Goal: Complete application form

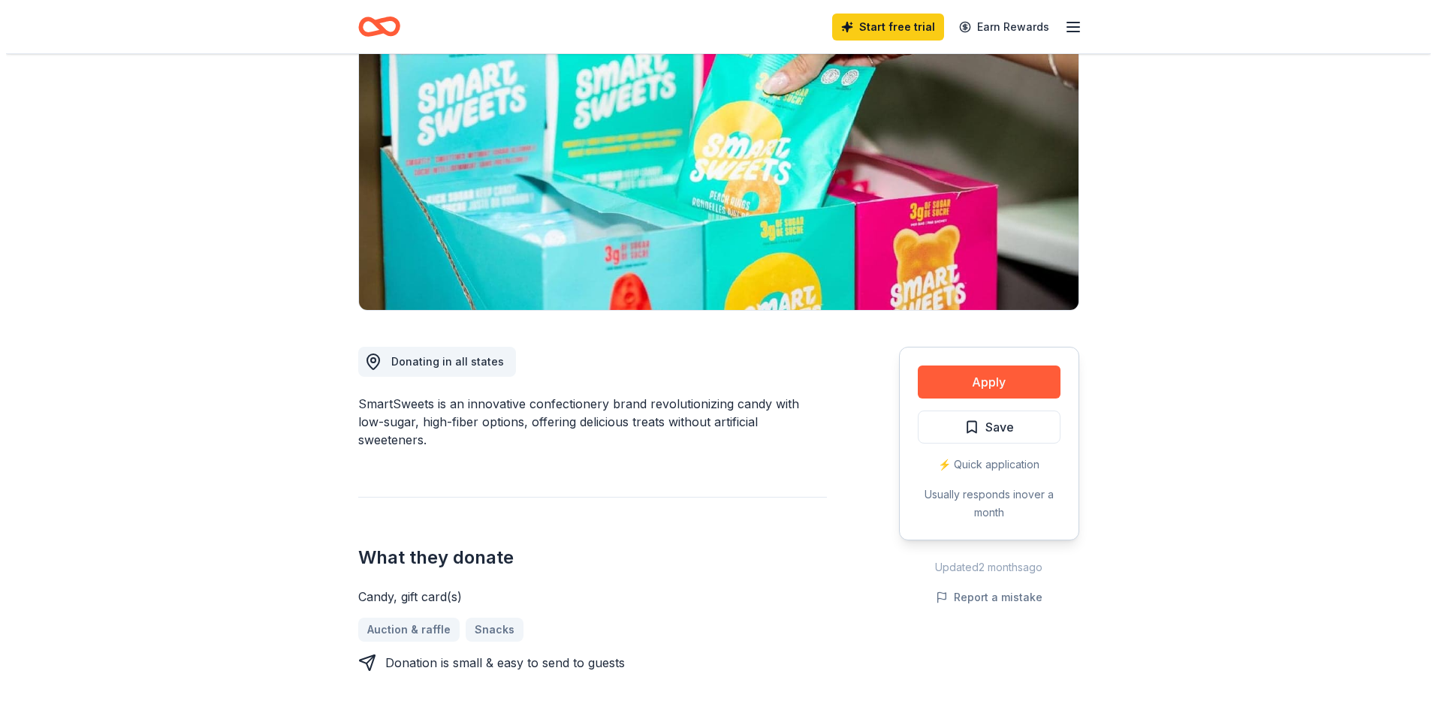
scroll to position [150, 0]
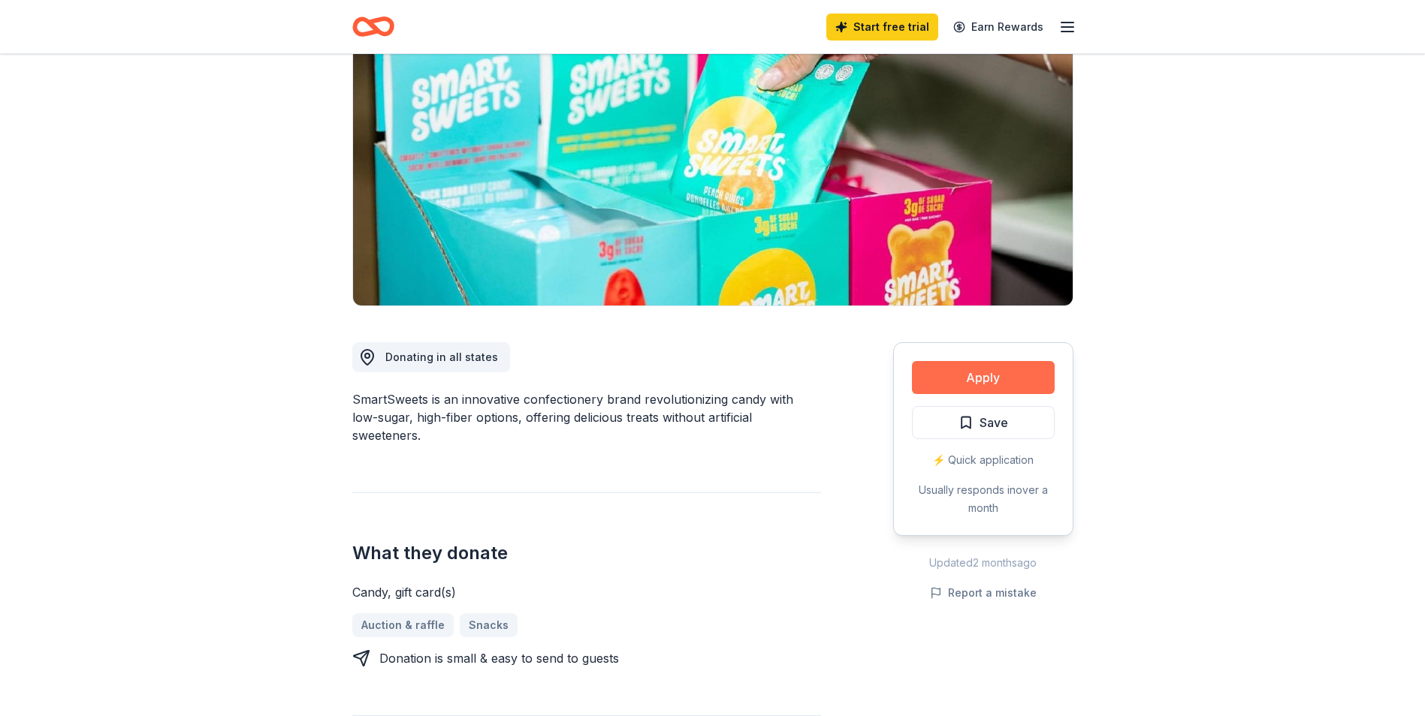
click at [990, 373] on button "Apply" at bounding box center [983, 377] width 143 height 33
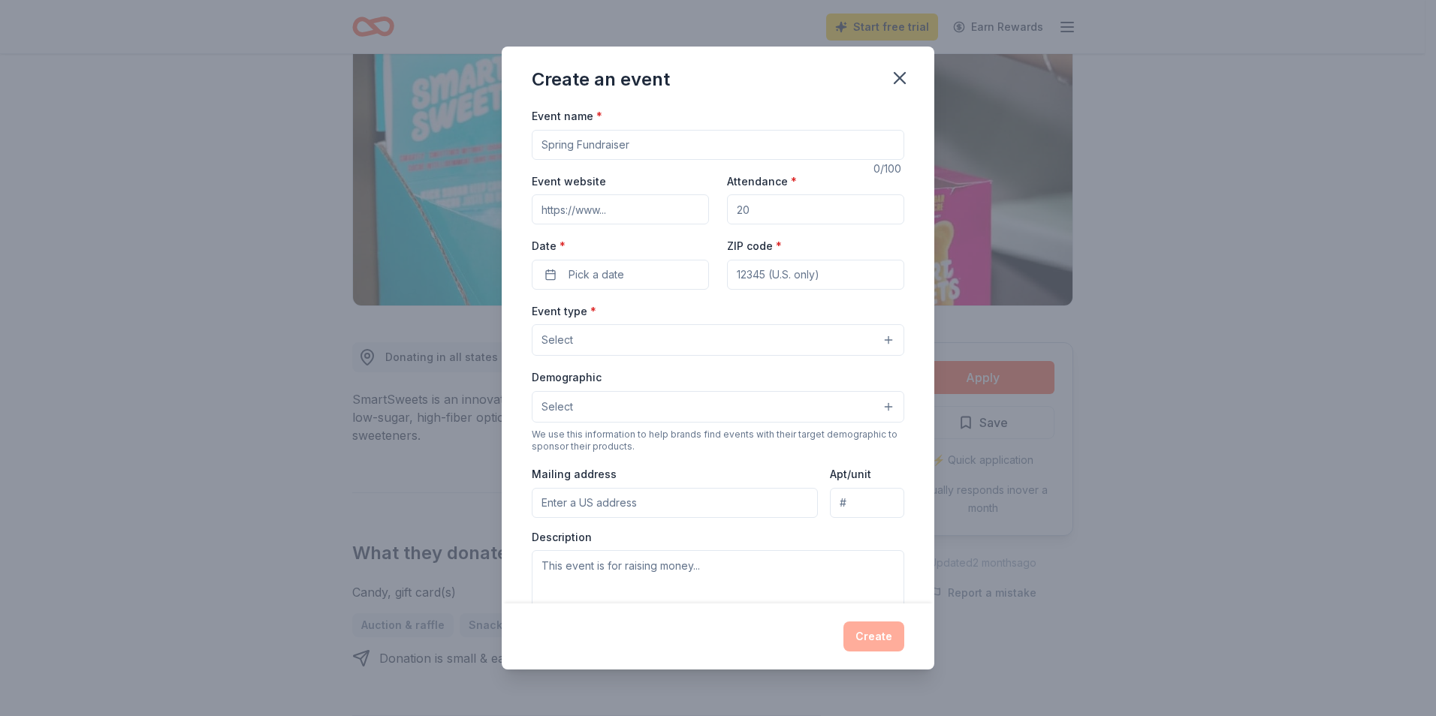
click at [617, 148] on input "Event name *" at bounding box center [718, 145] width 372 height 30
click at [618, 140] on input "Event name *" at bounding box center [718, 145] width 372 height 30
type input "The [PERSON_NAME] & [PERSON_NAME] Memorial Golf Outing"
click at [562, 210] on input "Event website" at bounding box center [620, 209] width 177 height 30
paste input "[URL][DOMAIN_NAME]"
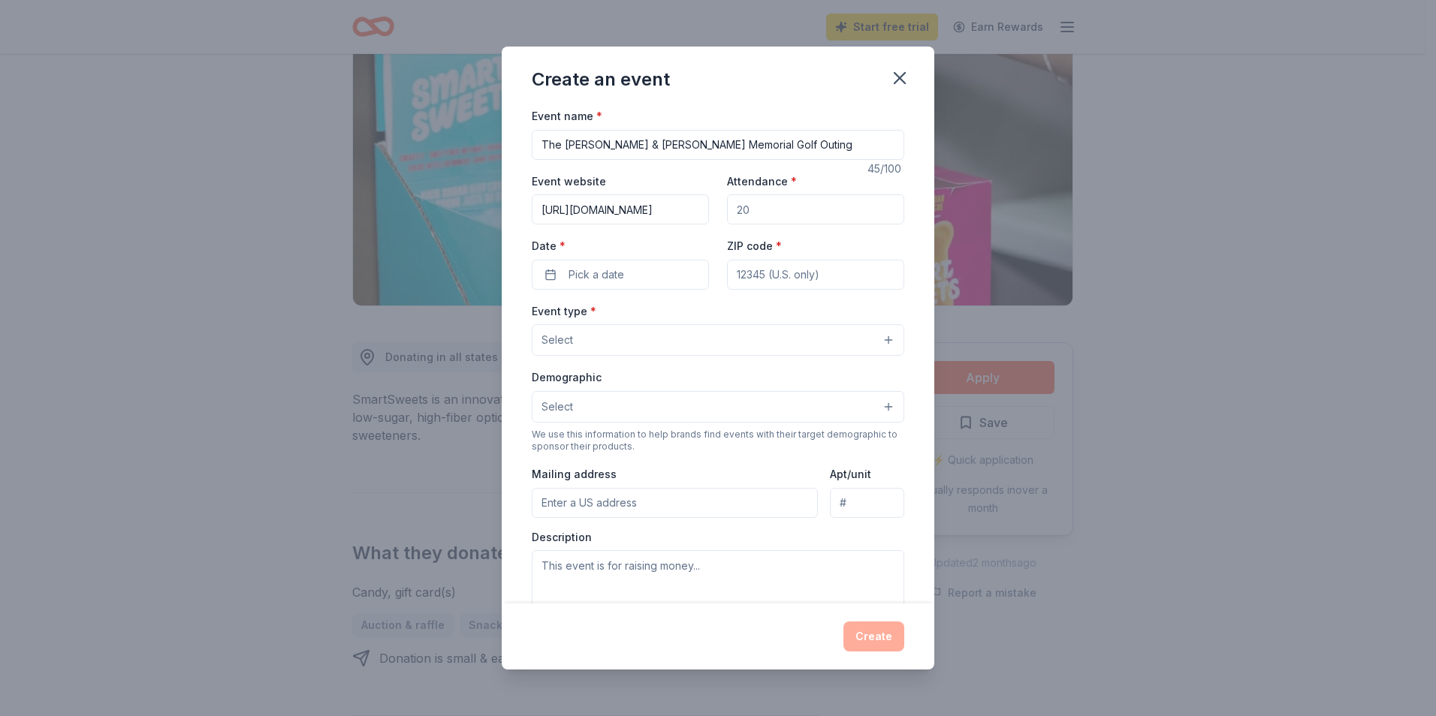
scroll to position [0, 64]
type input "[URL][DOMAIN_NAME]"
click at [778, 206] on input "Attendance *" at bounding box center [815, 209] width 177 height 30
type input "4"
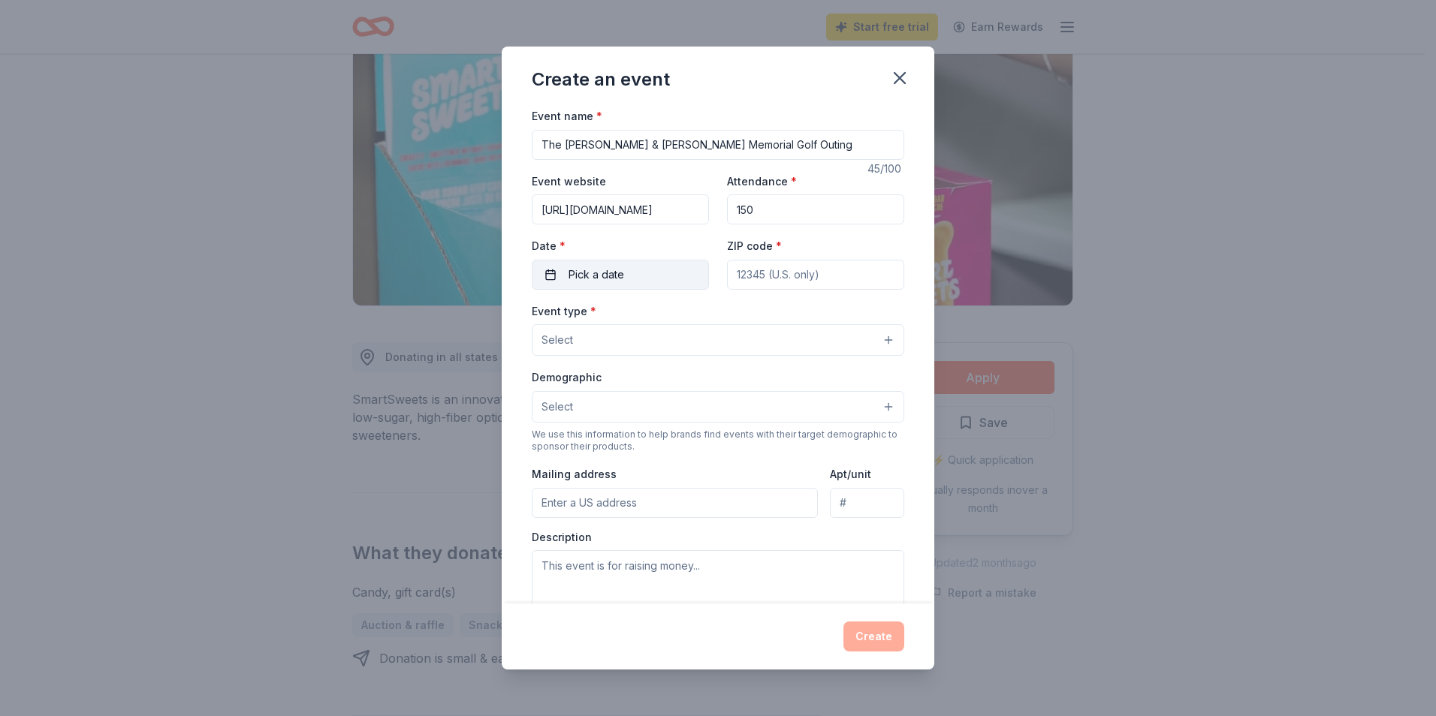
type input "150"
click at [640, 281] on button "Pick a date" at bounding box center [620, 275] width 177 height 30
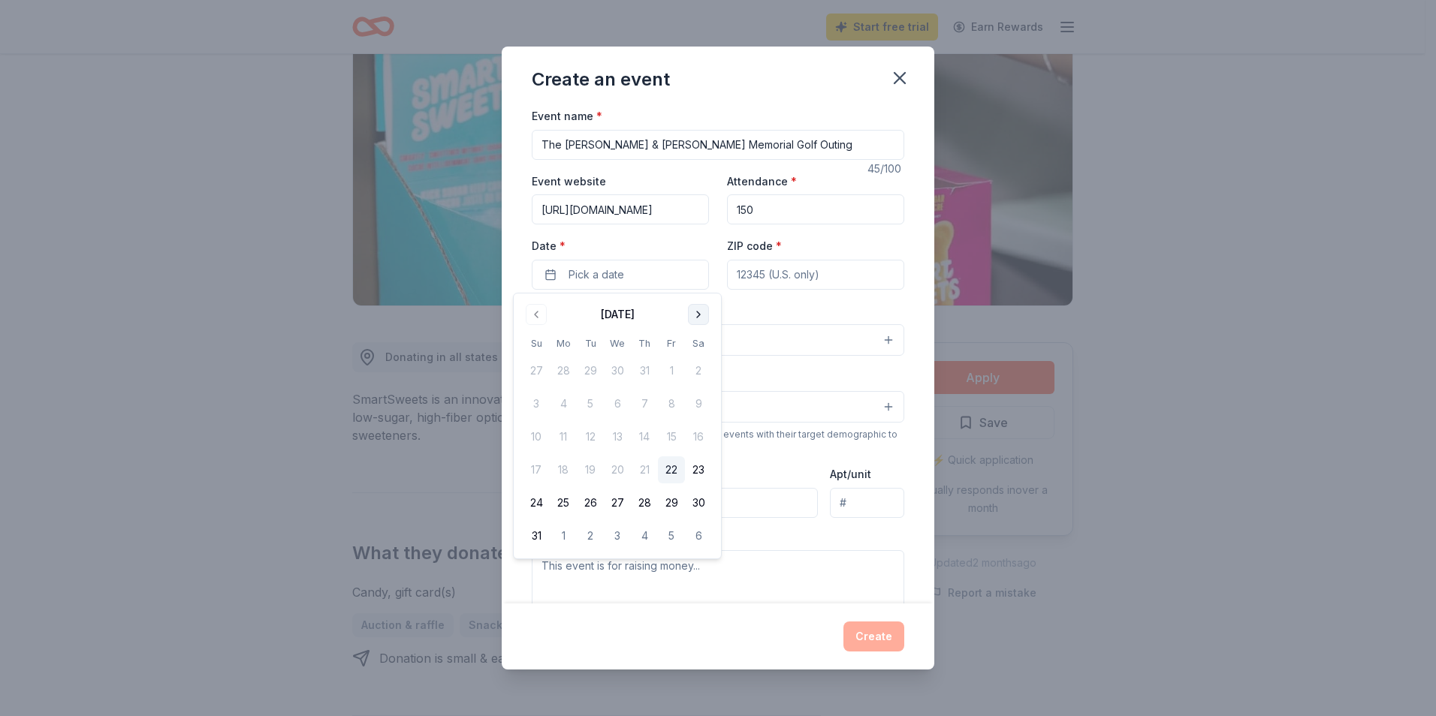
click at [696, 319] on button "Go to next month" at bounding box center [698, 314] width 21 height 21
click at [700, 467] on button "25" at bounding box center [698, 470] width 27 height 27
click at [792, 280] on input "ZIP code *" at bounding box center [815, 275] width 177 height 30
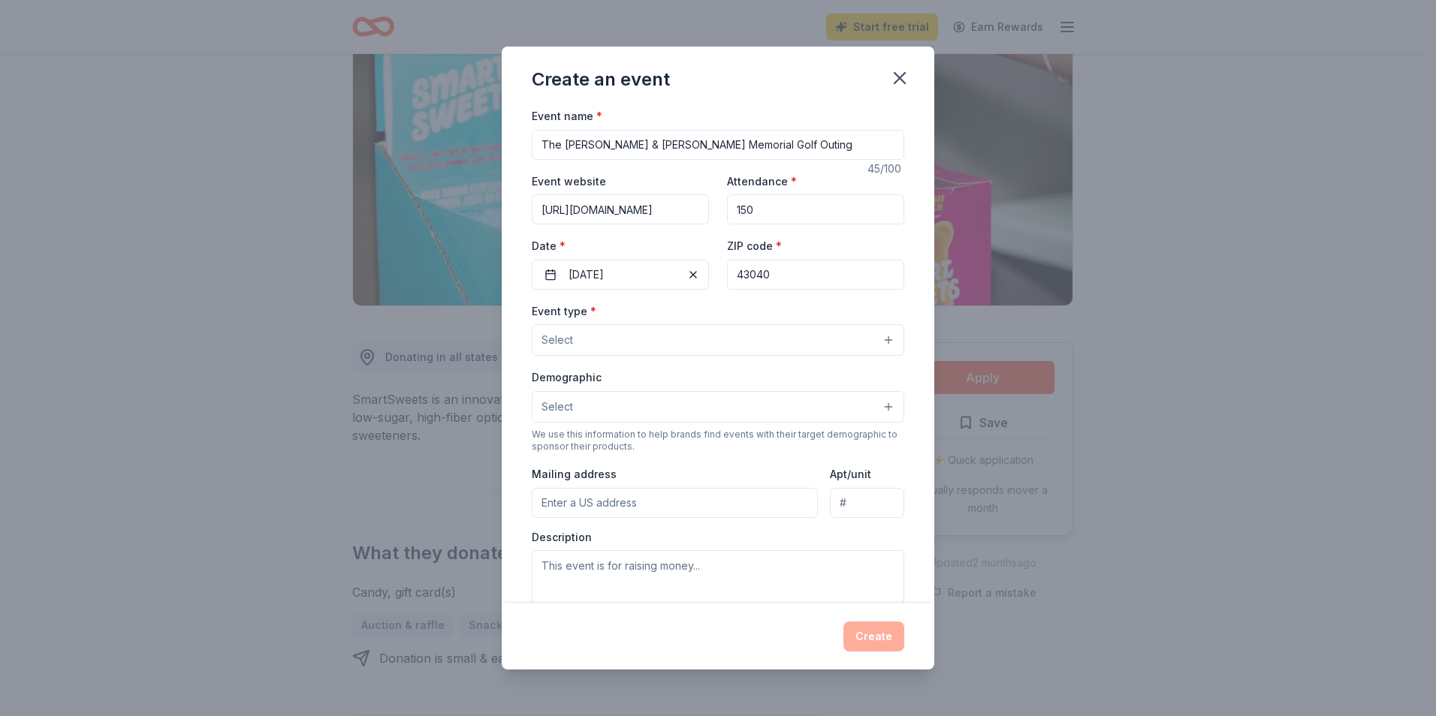
type input "43040"
click at [583, 323] on div "Event type * Select" at bounding box center [718, 329] width 372 height 55
click at [586, 348] on button "Select" at bounding box center [718, 340] width 372 height 32
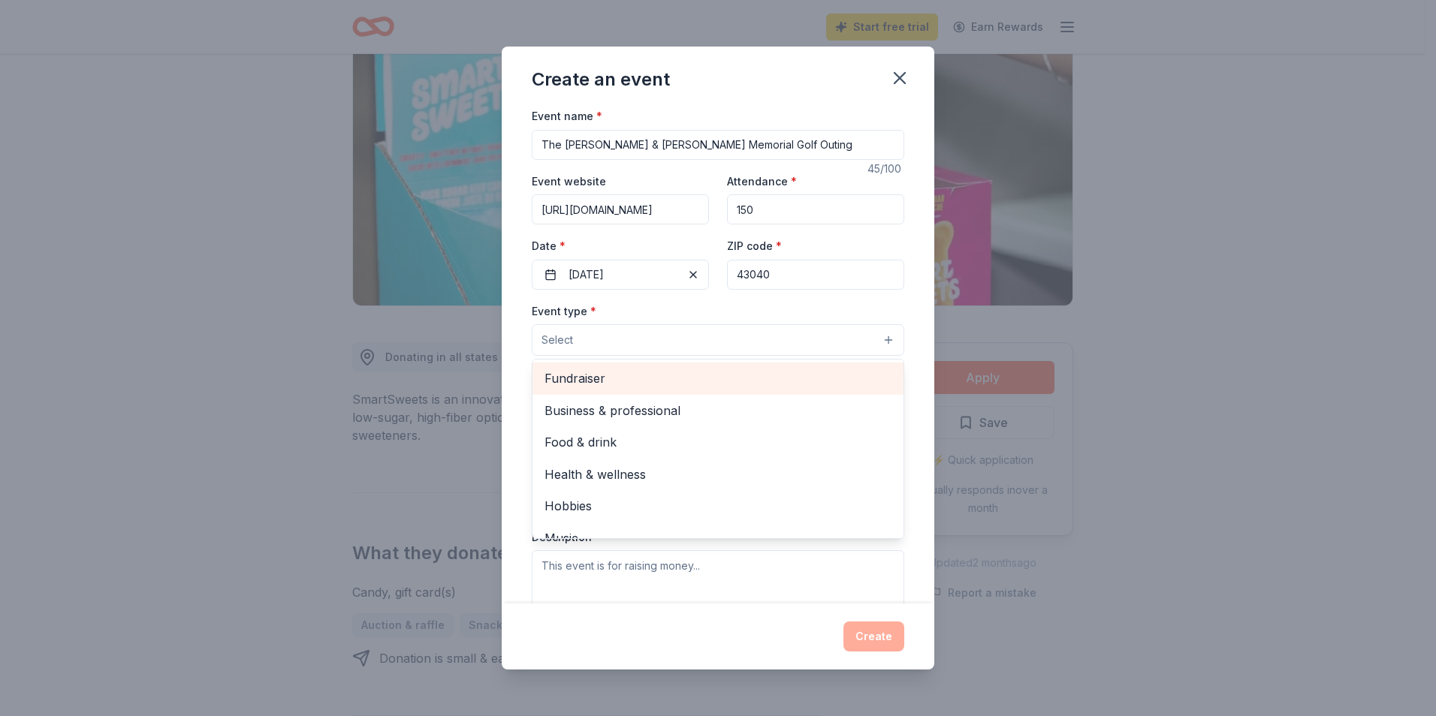
click at [601, 371] on span "Fundraiser" at bounding box center [717, 379] width 347 height 20
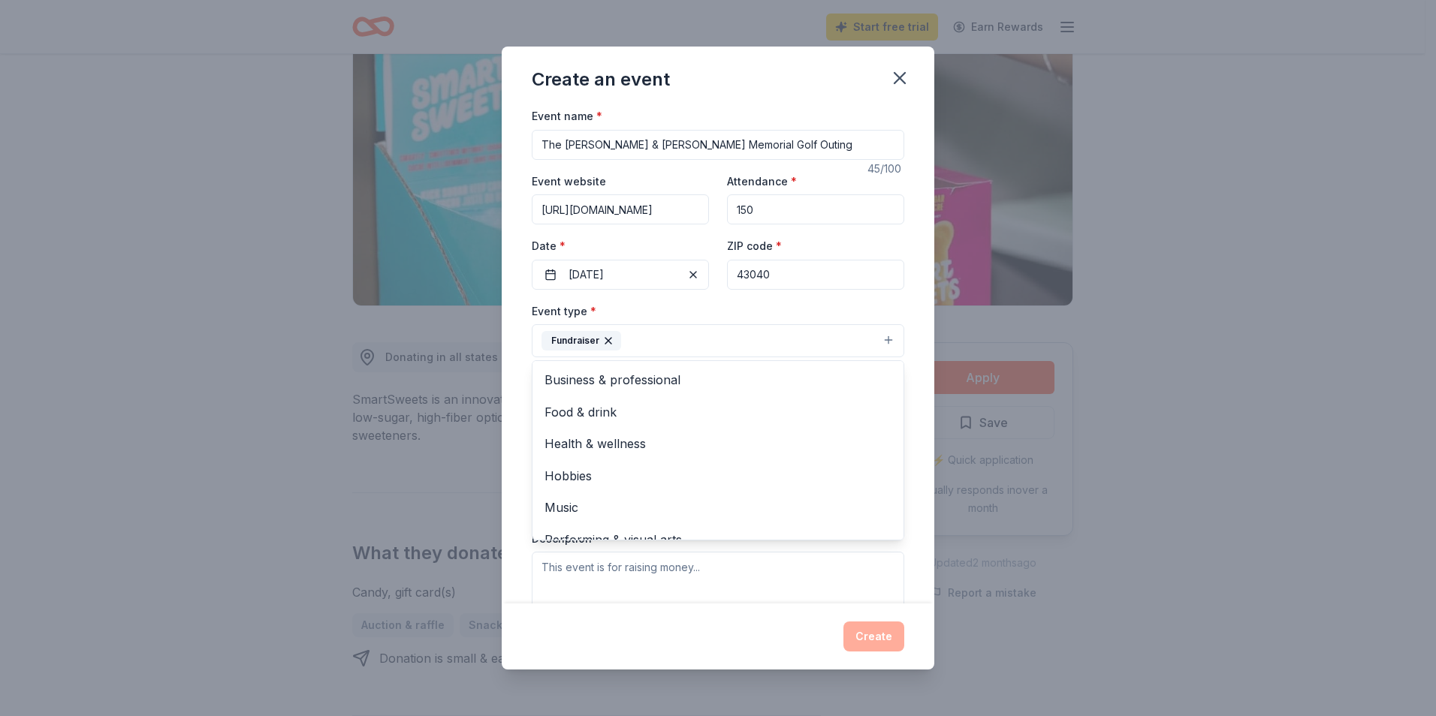
click at [1075, 341] on div "Create an event Event name * The [PERSON_NAME] & [PERSON_NAME] Memorial Golf Ou…" at bounding box center [718, 358] width 1436 height 716
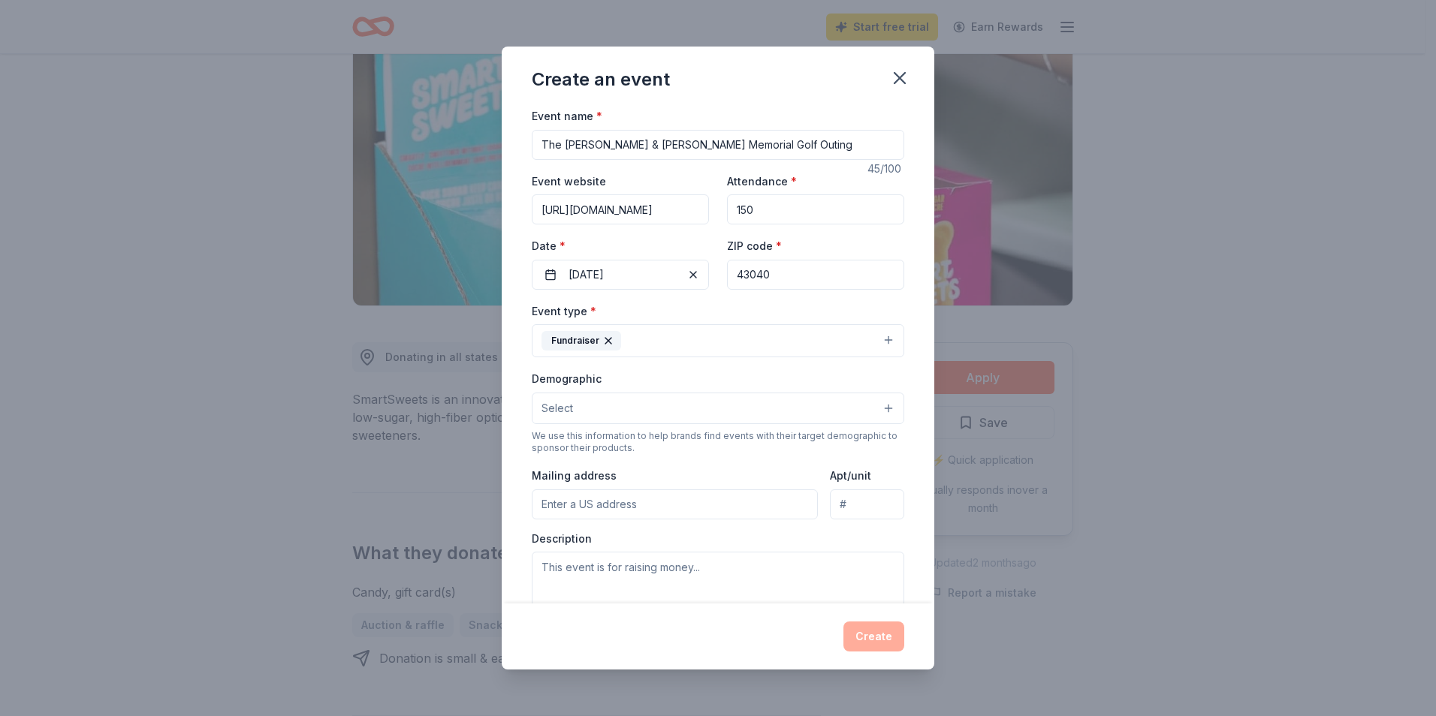
click at [577, 419] on button "Select" at bounding box center [718, 409] width 372 height 32
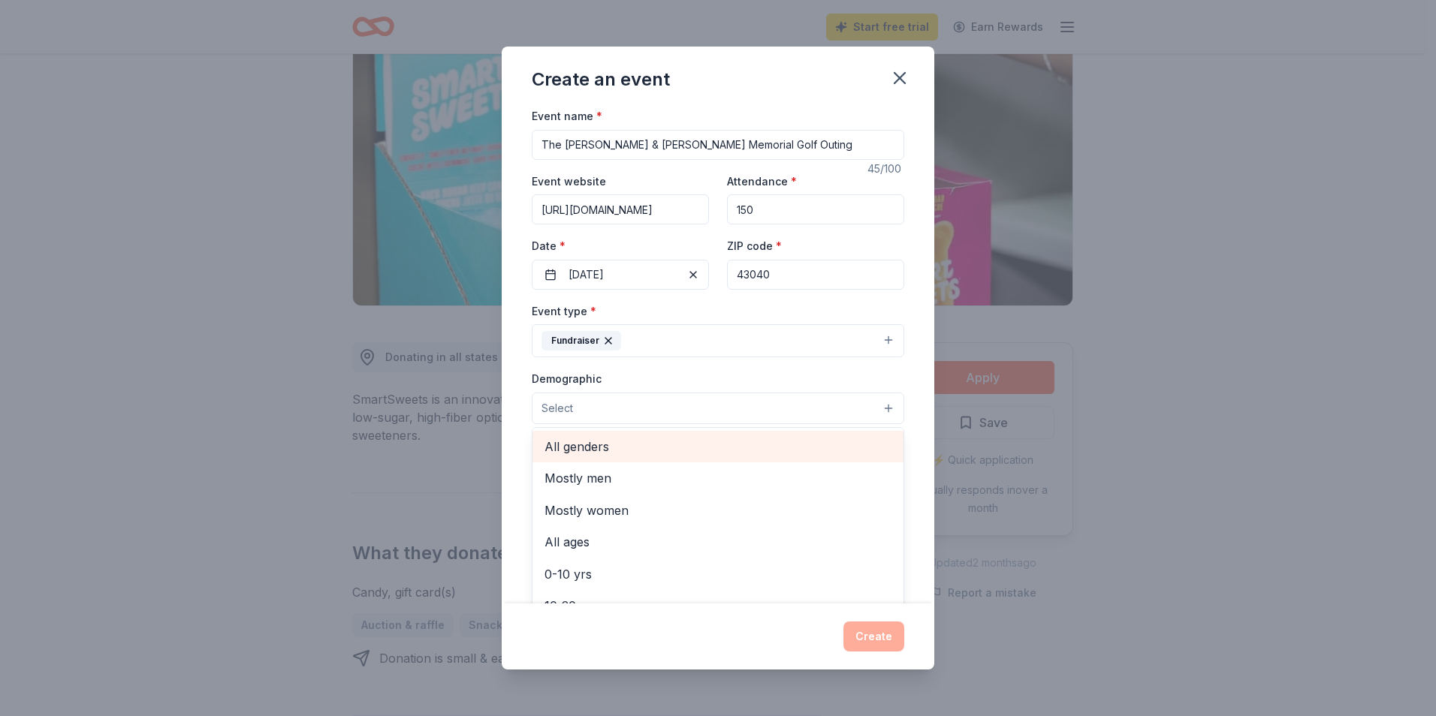
click at [574, 449] on span "All genders" at bounding box center [717, 447] width 347 height 20
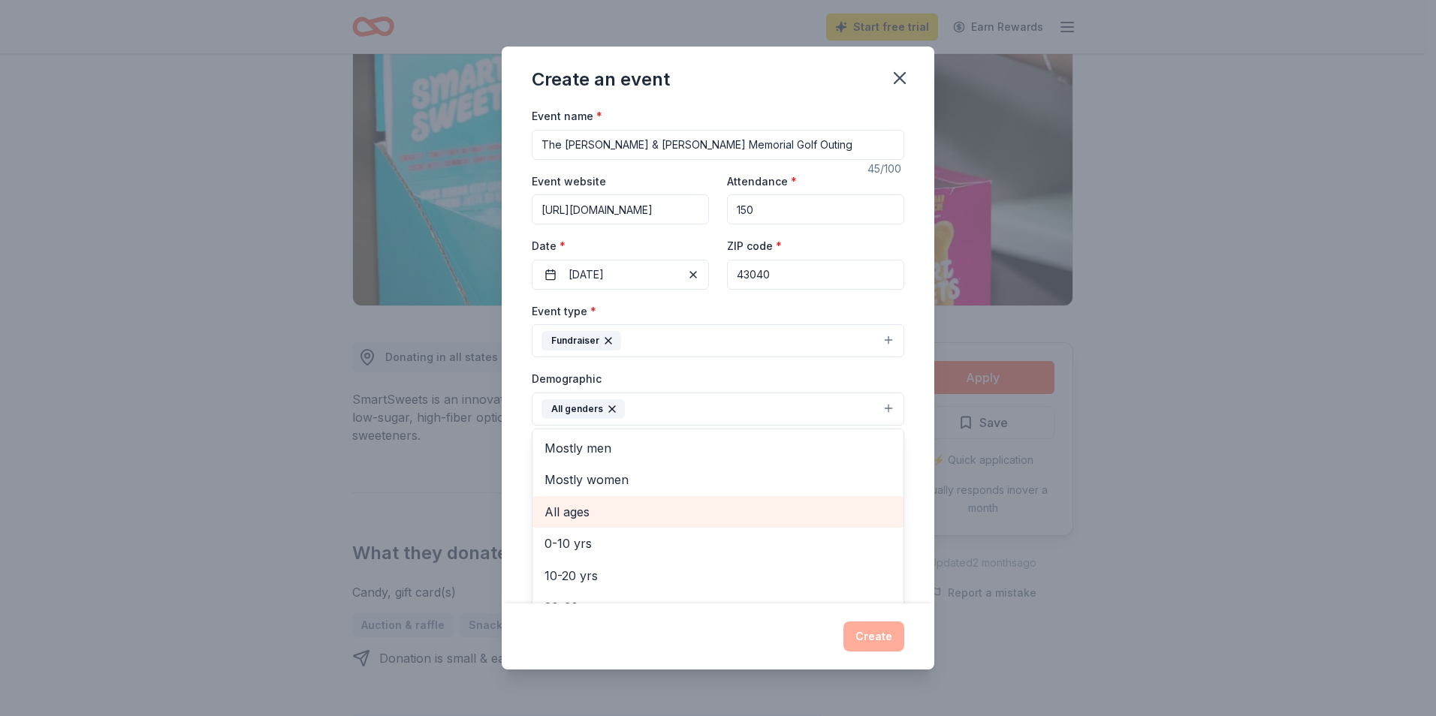
click at [574, 508] on span "All ages" at bounding box center [717, 512] width 347 height 20
click at [1170, 576] on div "Create an event Event name * The [PERSON_NAME] & [PERSON_NAME] Memorial Golf Ou…" at bounding box center [718, 358] width 1436 height 716
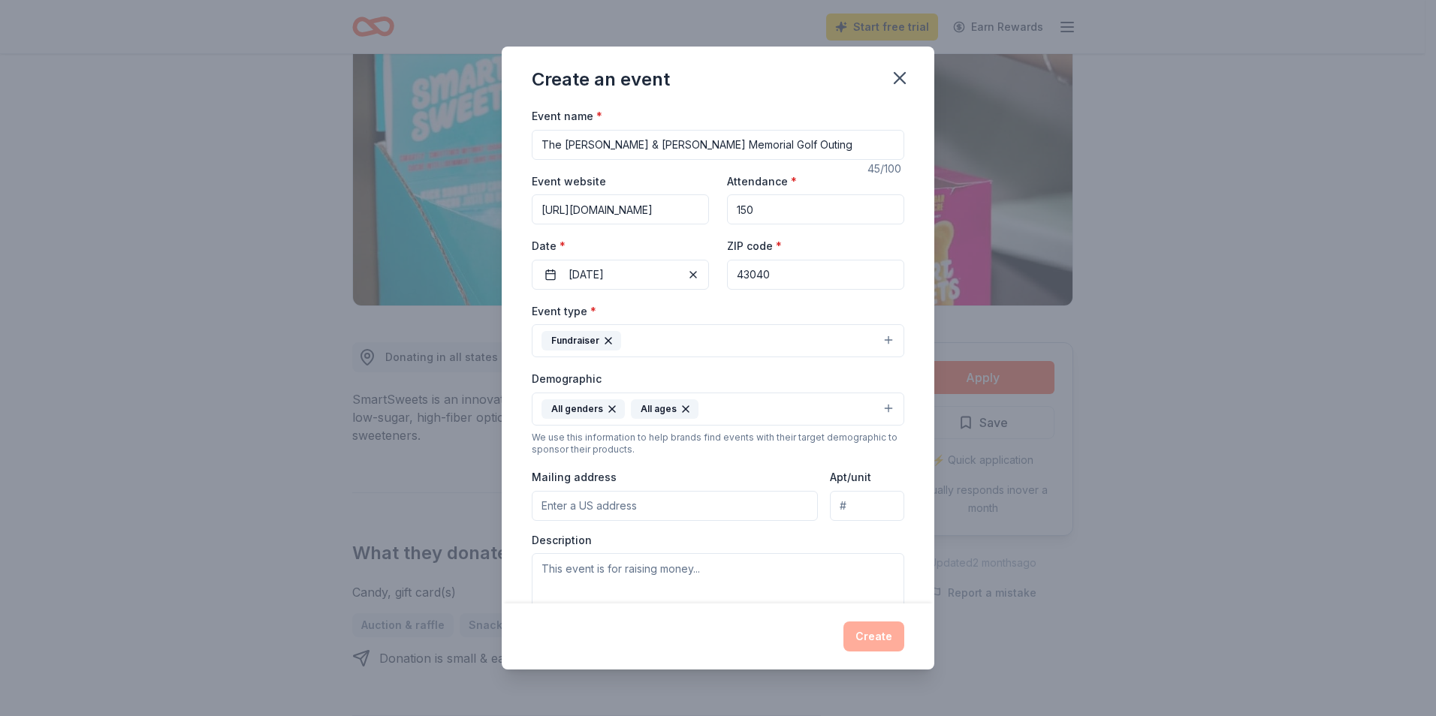
click at [584, 502] on input "Mailing address" at bounding box center [675, 506] width 286 height 30
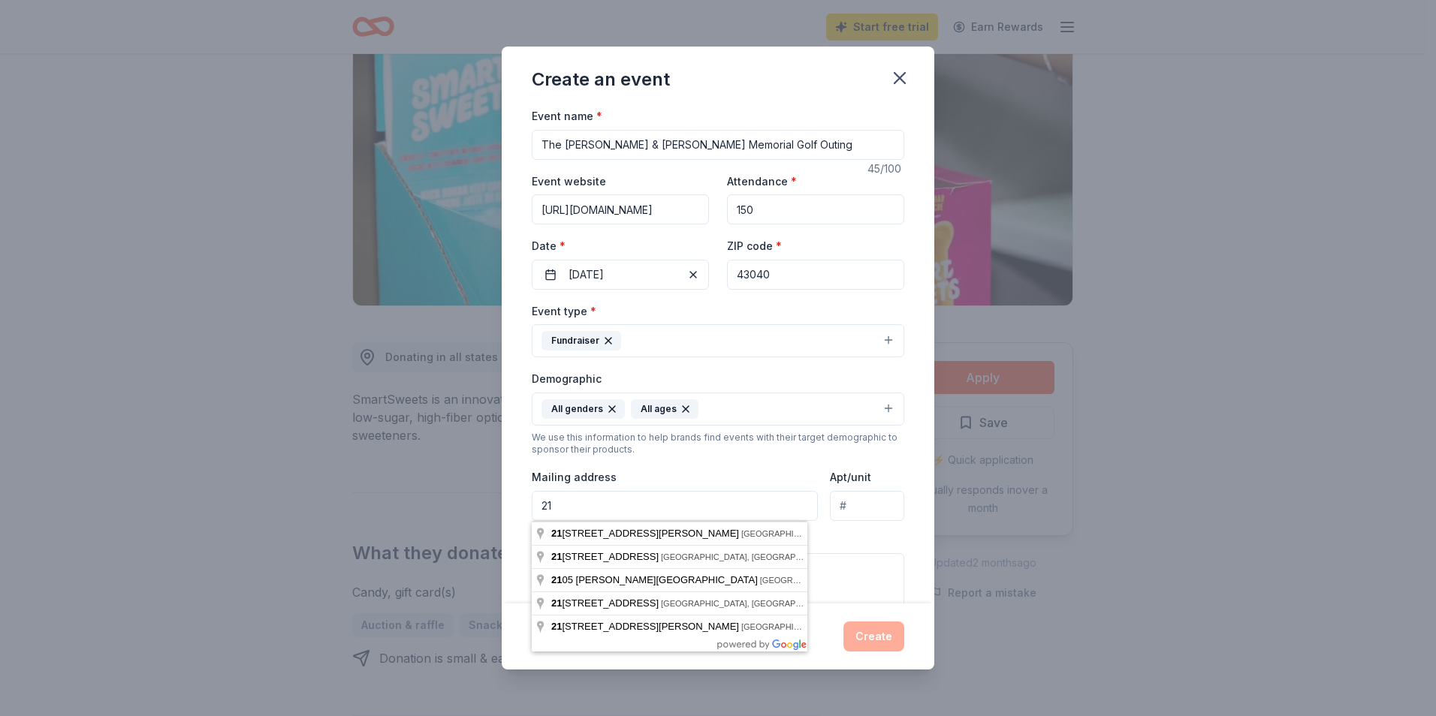
type input "[STREET_ADDRESS]"
type input "[GEOGRAPHIC_DATA]"
click at [835, 560] on textarea at bounding box center [718, 587] width 372 height 68
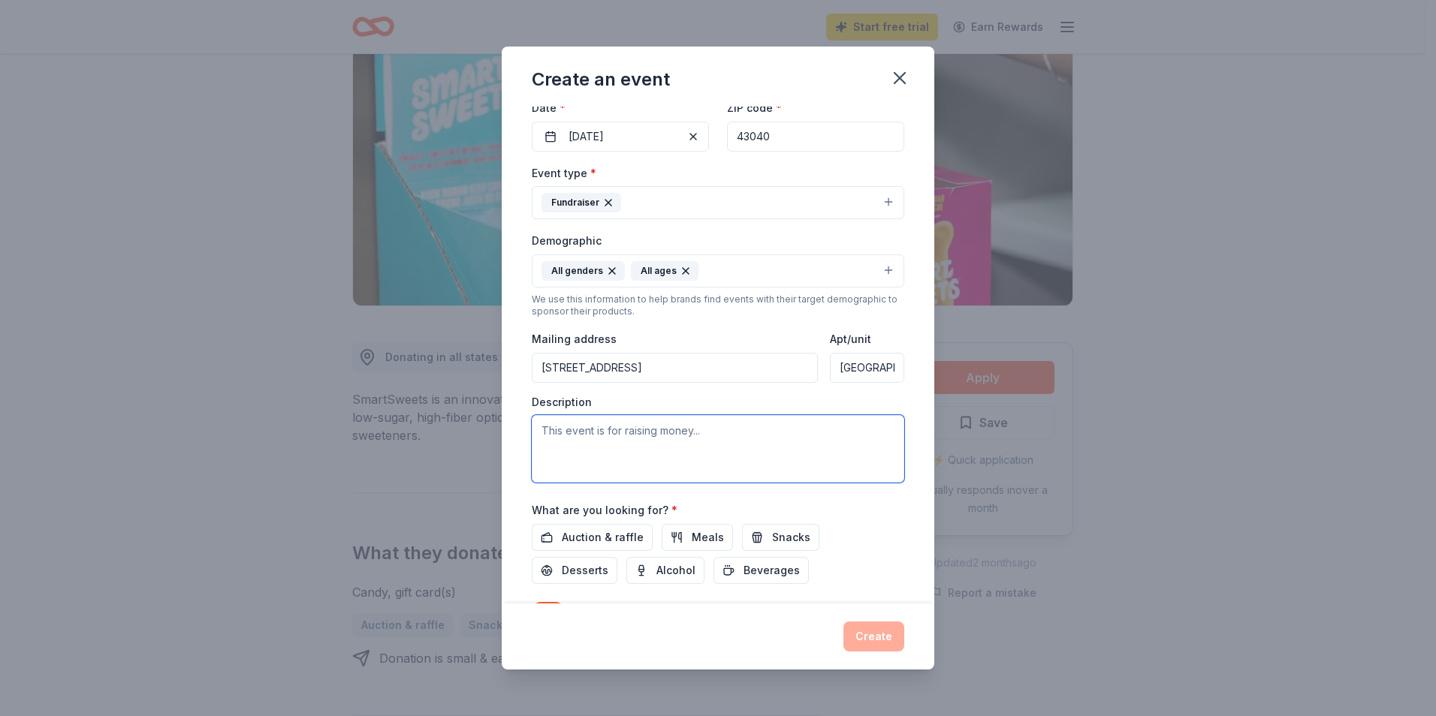
scroll to position [150, 0]
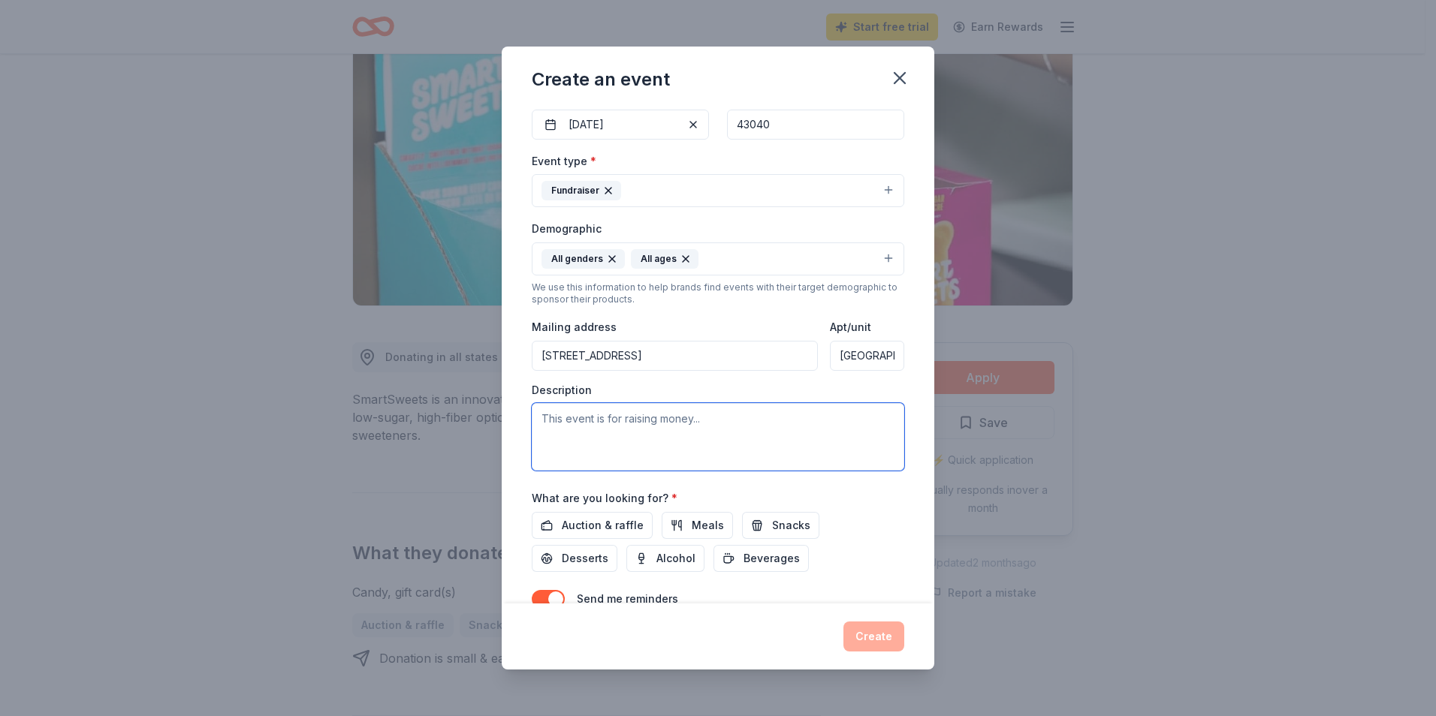
click at [555, 421] on textarea at bounding box center [718, 437] width 372 height 68
paste textarea "This is the 12th annual outing and our mission is to "play it forward" each yea…"
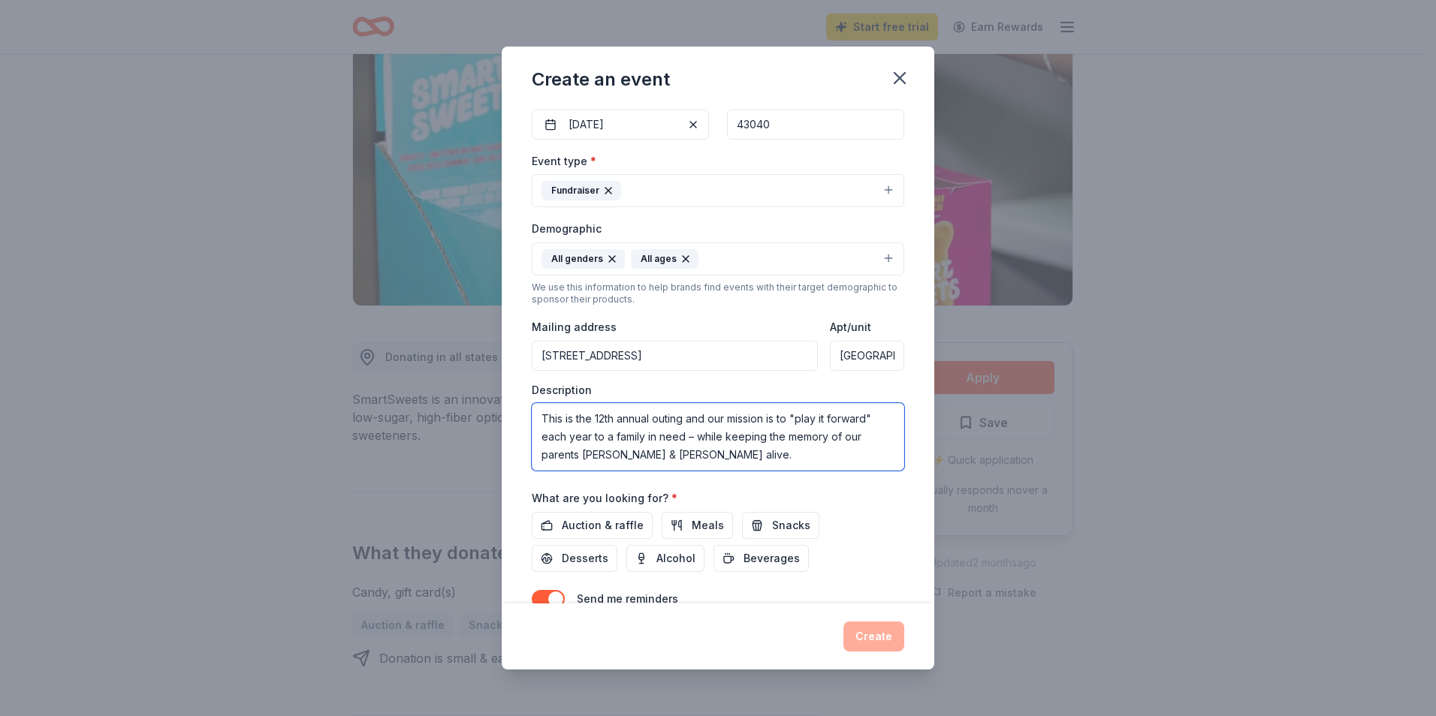
click at [728, 451] on textarea "This is the 12th annual outing and our mission is to "play it forward" each yea…" at bounding box center [718, 437] width 372 height 68
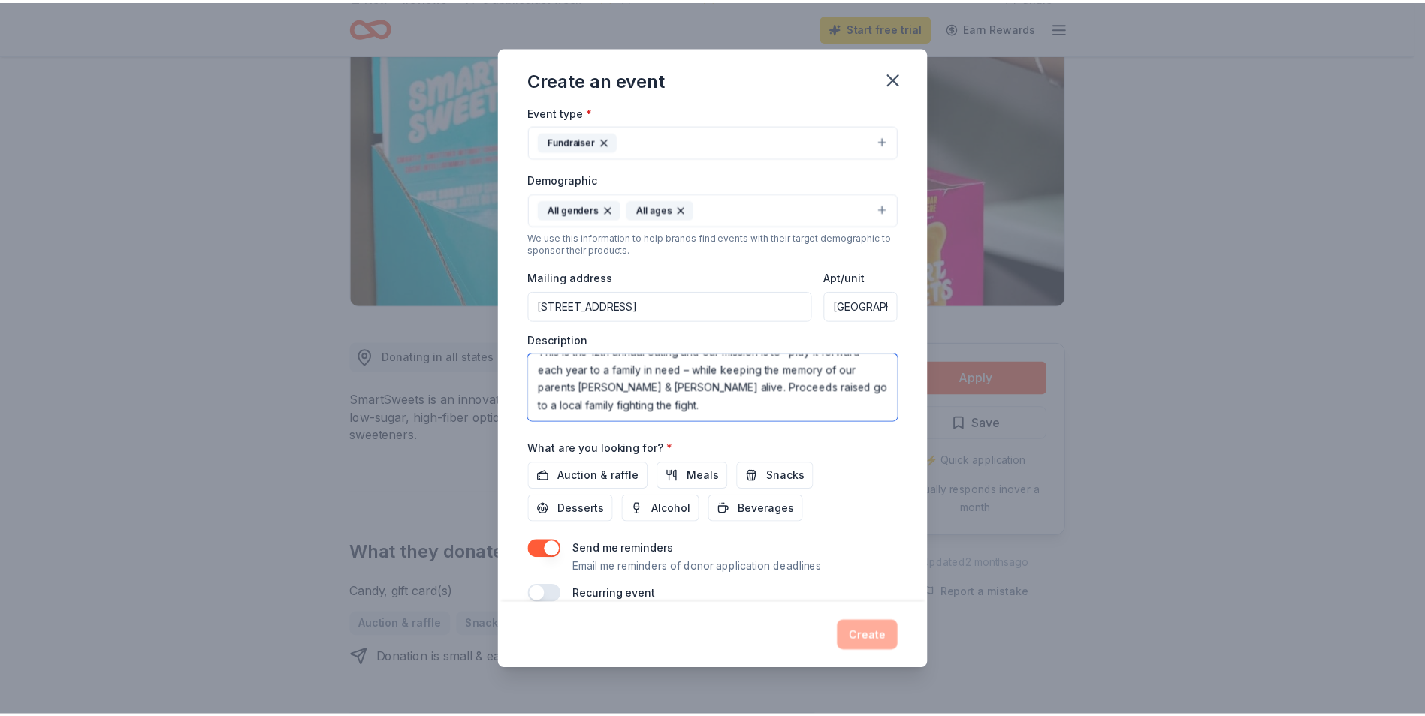
scroll to position [224, 0]
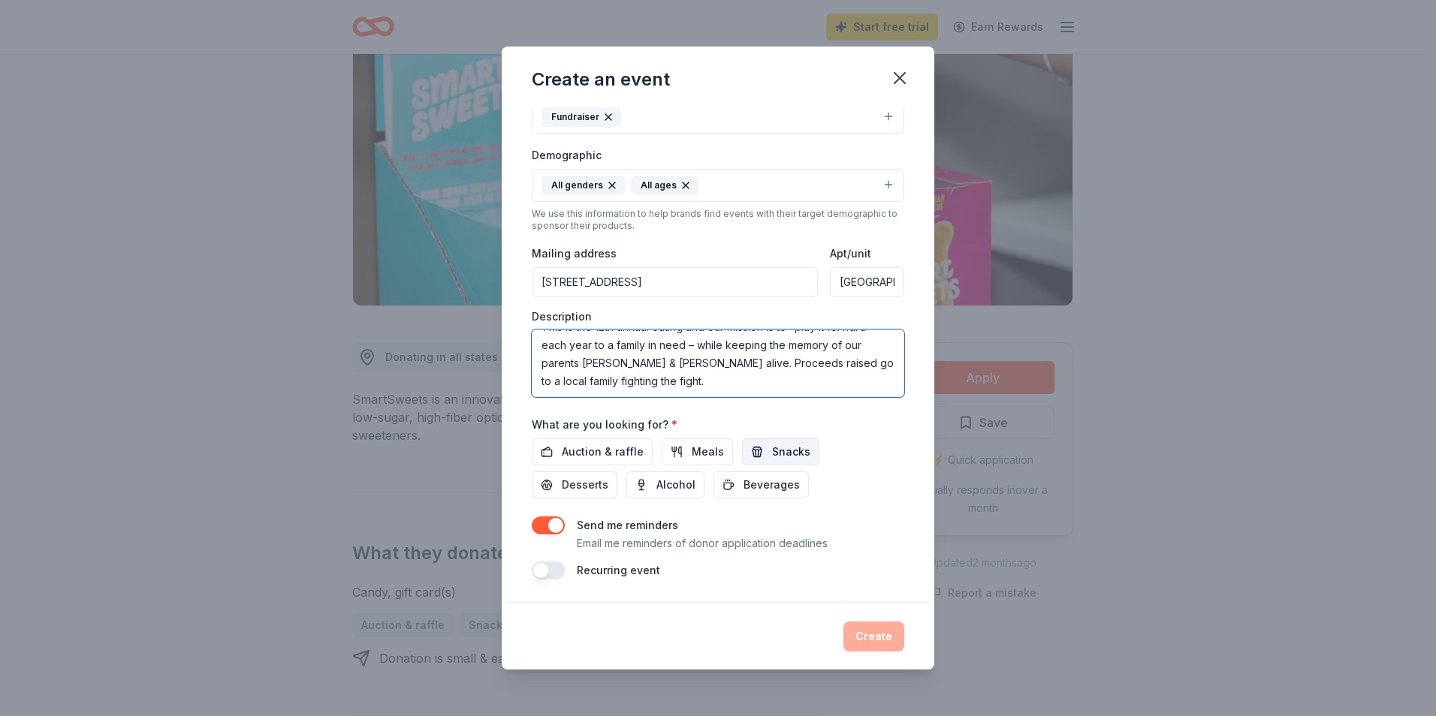
type textarea "This is the 12th annual outing and our mission is to "play it forward" each yea…"
click at [772, 457] on span "Snacks" at bounding box center [791, 452] width 38 height 18
click at [878, 634] on button "Create" at bounding box center [873, 637] width 61 height 30
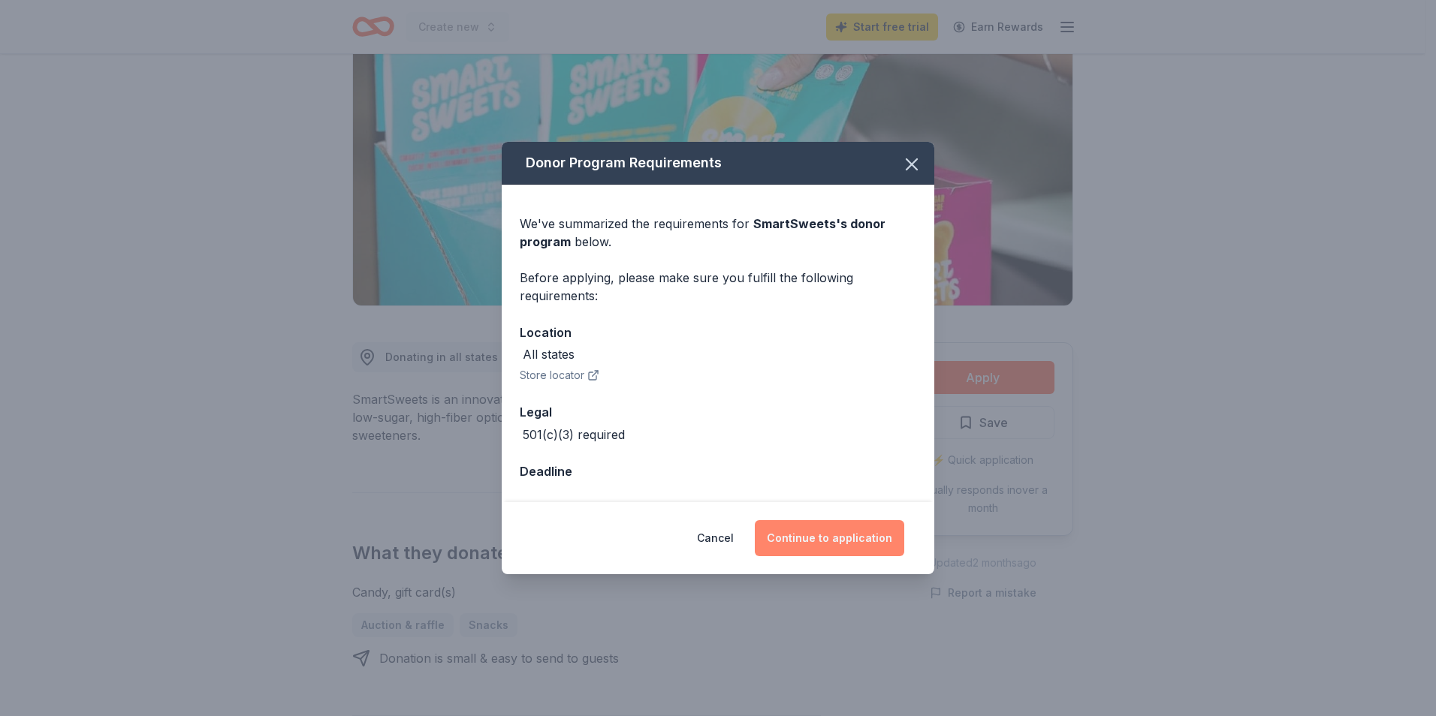
click at [821, 534] on button "Continue to application" at bounding box center [829, 538] width 149 height 36
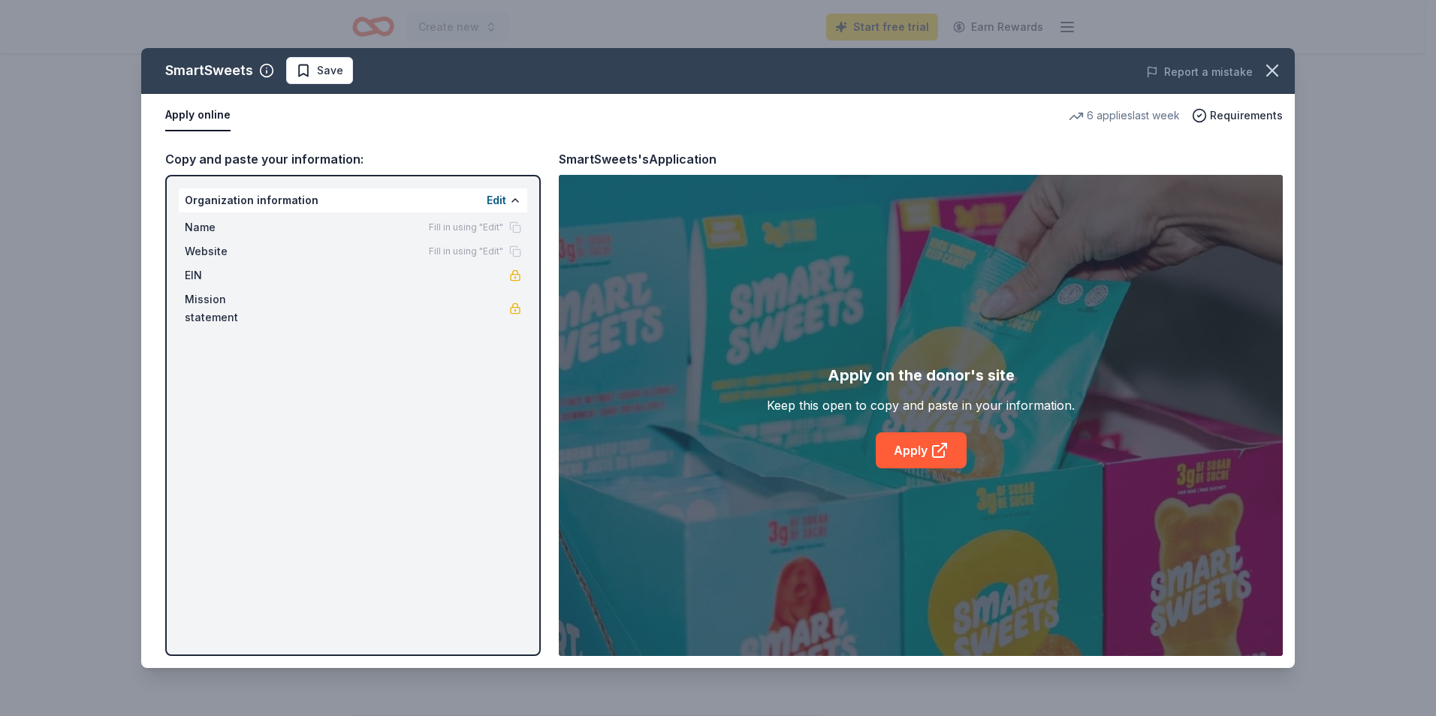
click at [903, 441] on div "SmartSweets Save Report a mistake Apply online 6 applies last week Requirements…" at bounding box center [717, 358] width 1153 height 620
click at [297, 209] on div "SmartSweets Save Report a mistake Apply online 6 applies last week Requirements…" at bounding box center [717, 358] width 1153 height 620
click at [297, 200] on div "SmartSweets Save Report a mistake Apply online 6 applies last week Requirements…" at bounding box center [717, 358] width 1153 height 620
click at [193, 231] on div "SmartSweets Save Report a mistake Apply online 6 applies last week Requirements…" at bounding box center [717, 358] width 1153 height 620
click at [471, 235] on div "SmartSweets Save Report a mistake Apply online 6 applies last week Requirements…" at bounding box center [717, 358] width 1153 height 620
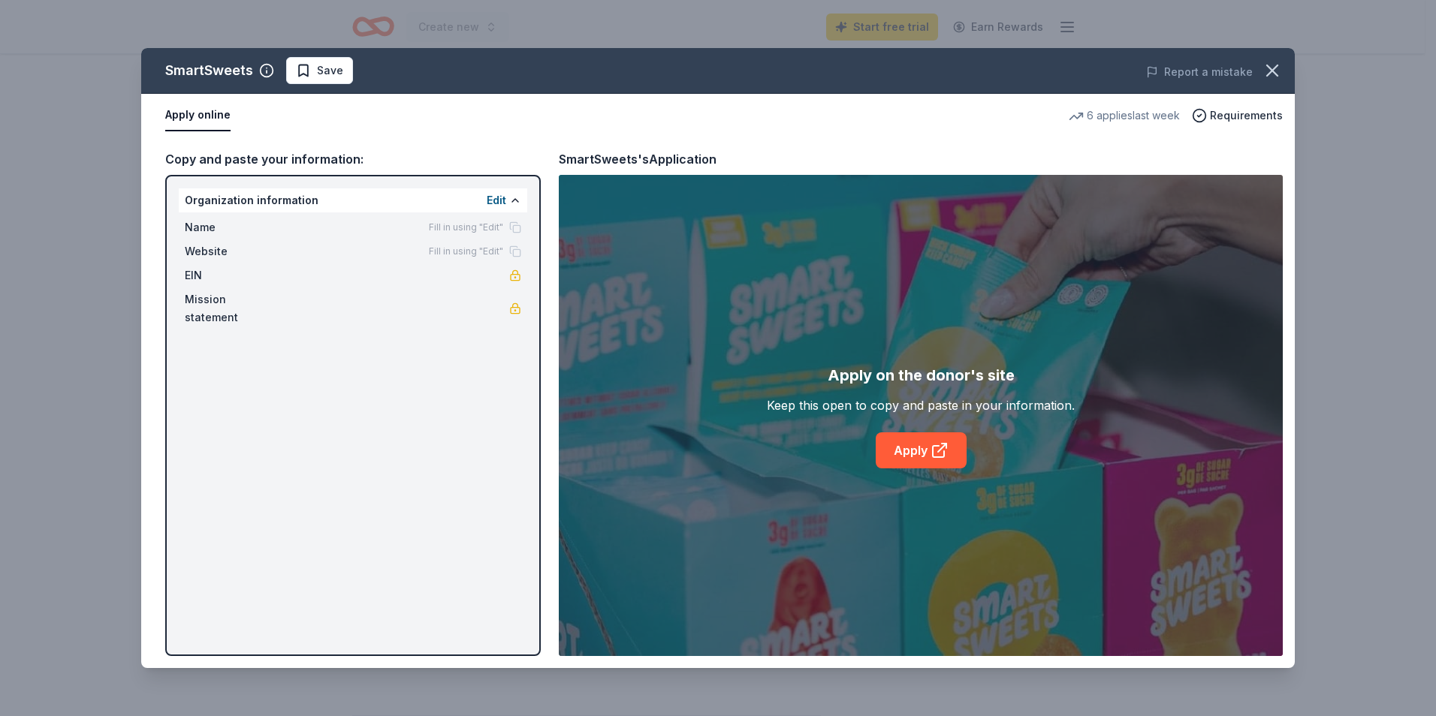
click at [381, 399] on div "SmartSweets Save Report a mistake Apply online 6 applies last week Requirements…" at bounding box center [717, 358] width 1153 height 620
click at [194, 273] on div "SmartSweets Save Report a mistake Apply online 6 applies last week Requirements…" at bounding box center [717, 358] width 1153 height 620
click at [322, 357] on div "SmartSweets Save Report a mistake Apply online 6 applies last week Requirements…" at bounding box center [717, 358] width 1153 height 620
click at [925, 457] on div "SmartSweets Save Report a mistake Apply online 6 applies last week Requirements…" at bounding box center [717, 358] width 1153 height 620
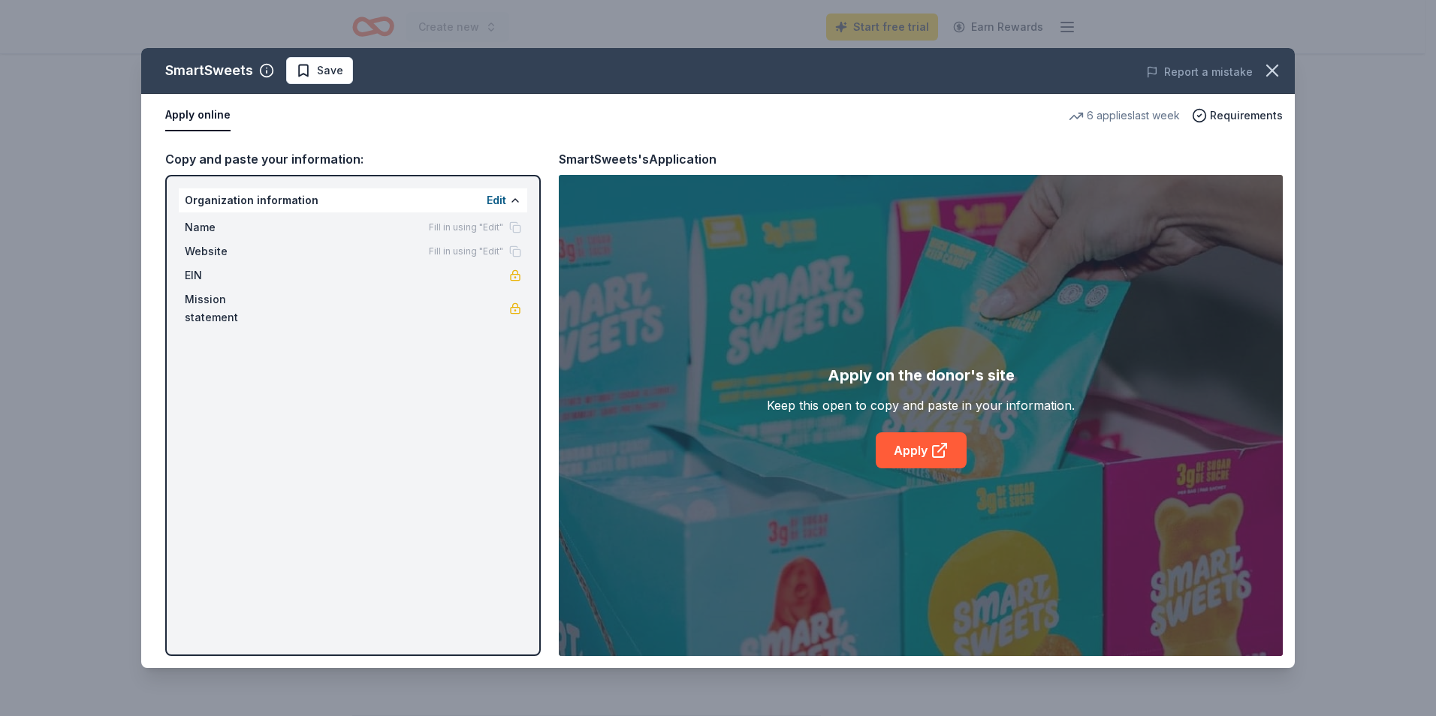
click at [925, 457] on div "SmartSweets Save Report a mistake Apply online 6 applies last week Requirements…" at bounding box center [717, 358] width 1153 height 620
drag, startPoint x: 925, startPoint y: 457, endPoint x: 1106, endPoint y: 523, distance: 192.4
click at [1106, 523] on div "SmartSweets Save Report a mistake Apply online 6 applies last week Requirements…" at bounding box center [717, 358] width 1153 height 620
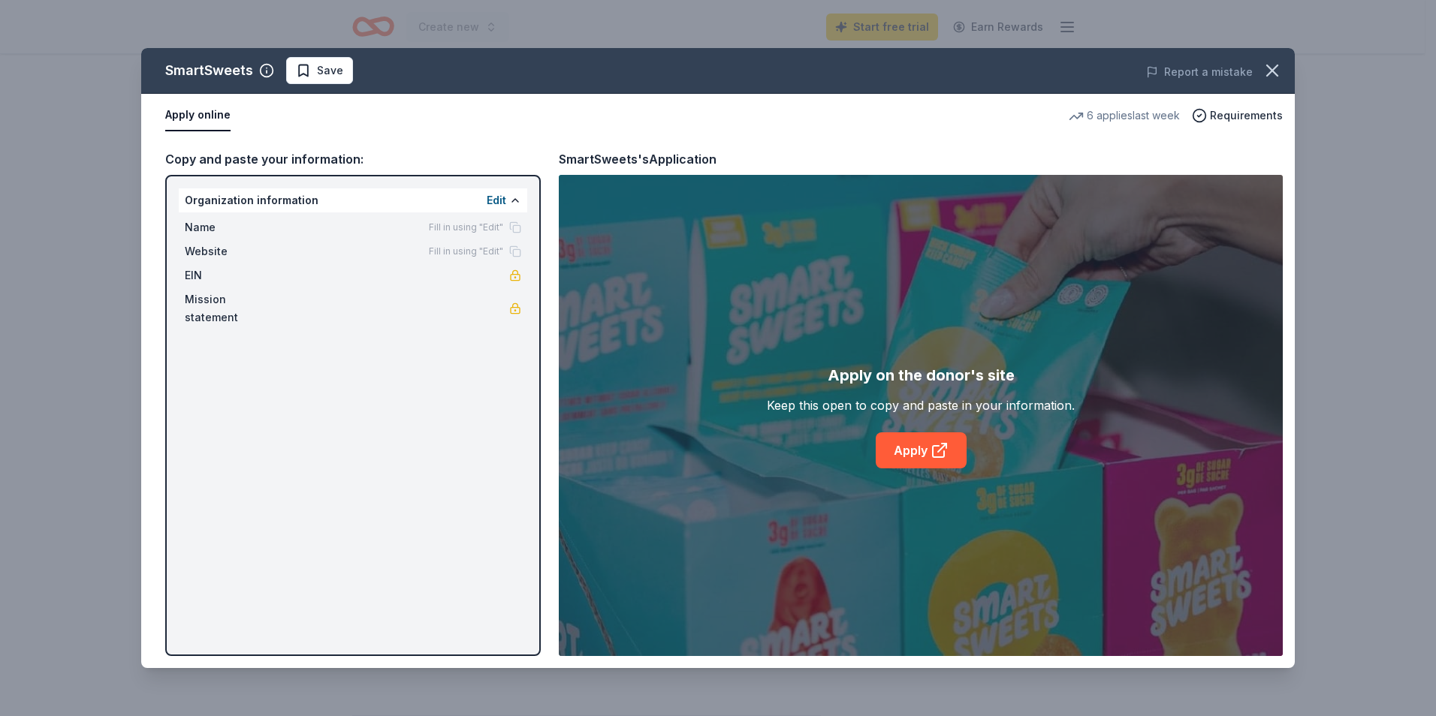
click at [1232, 115] on div "SmartSweets Save Report a mistake Apply online 6 applies last week Requirements…" at bounding box center [717, 358] width 1153 height 620
click at [1124, 117] on div "SmartSweets Save Report a mistake Apply online 6 applies last week Requirements…" at bounding box center [717, 358] width 1153 height 620
drag, startPoint x: 591, startPoint y: 173, endPoint x: 494, endPoint y: 167, distance: 97.1
click at [591, 172] on div "SmartSweets Save Report a mistake Apply online 6 applies last week Requirements…" at bounding box center [717, 358] width 1153 height 620
click at [285, 155] on div "SmartSweets Save Report a mistake Apply online 6 applies last week Requirements…" at bounding box center [717, 358] width 1153 height 620
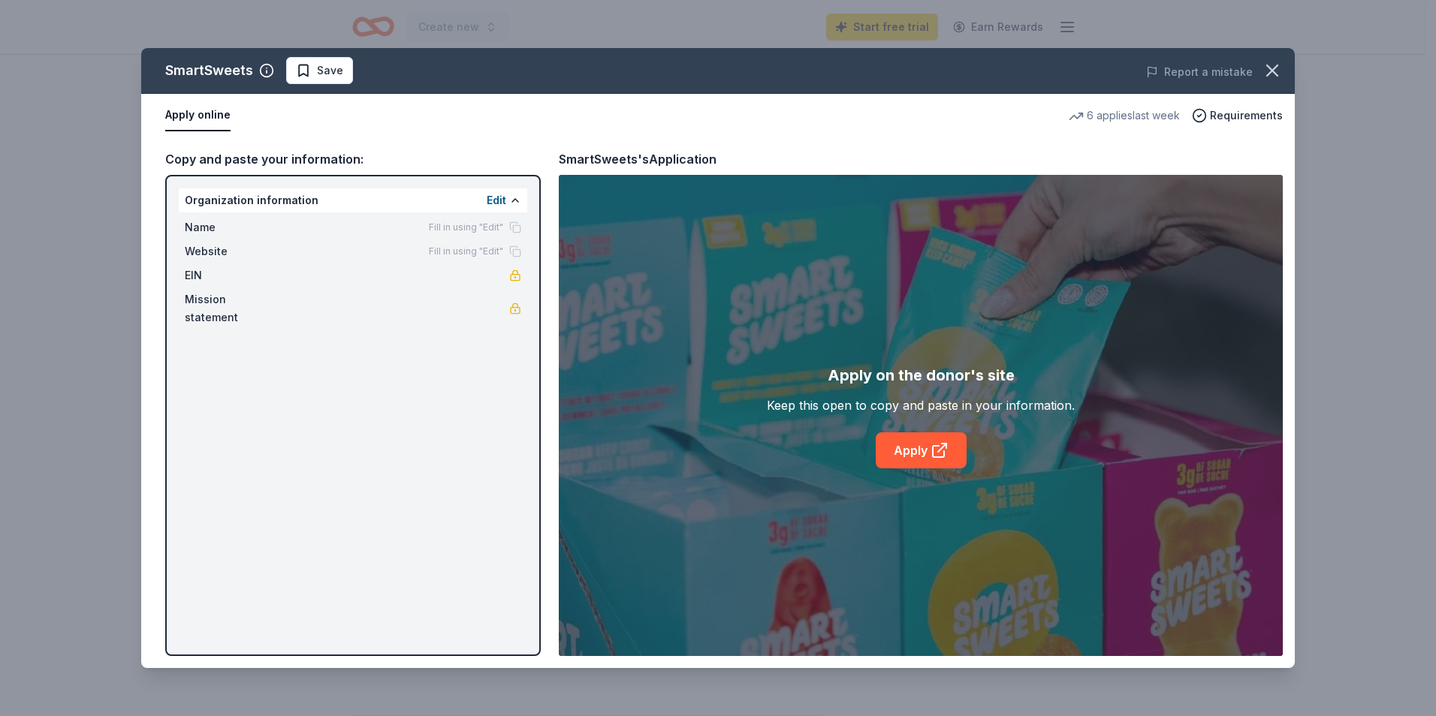
click at [264, 66] on div "SmartSweets Save Report a mistake Apply online 6 applies last week Requirements…" at bounding box center [717, 358] width 1153 height 620
drag, startPoint x: 196, startPoint y: 273, endPoint x: 192, endPoint y: 300, distance: 27.3
click at [192, 300] on div "SmartSweets Save Report a mistake Apply online 6 applies last week Requirements…" at bounding box center [717, 358] width 1153 height 620
click at [907, 454] on div "SmartSweets Save Report a mistake Apply online 6 applies last week Requirements…" at bounding box center [717, 358] width 1153 height 620
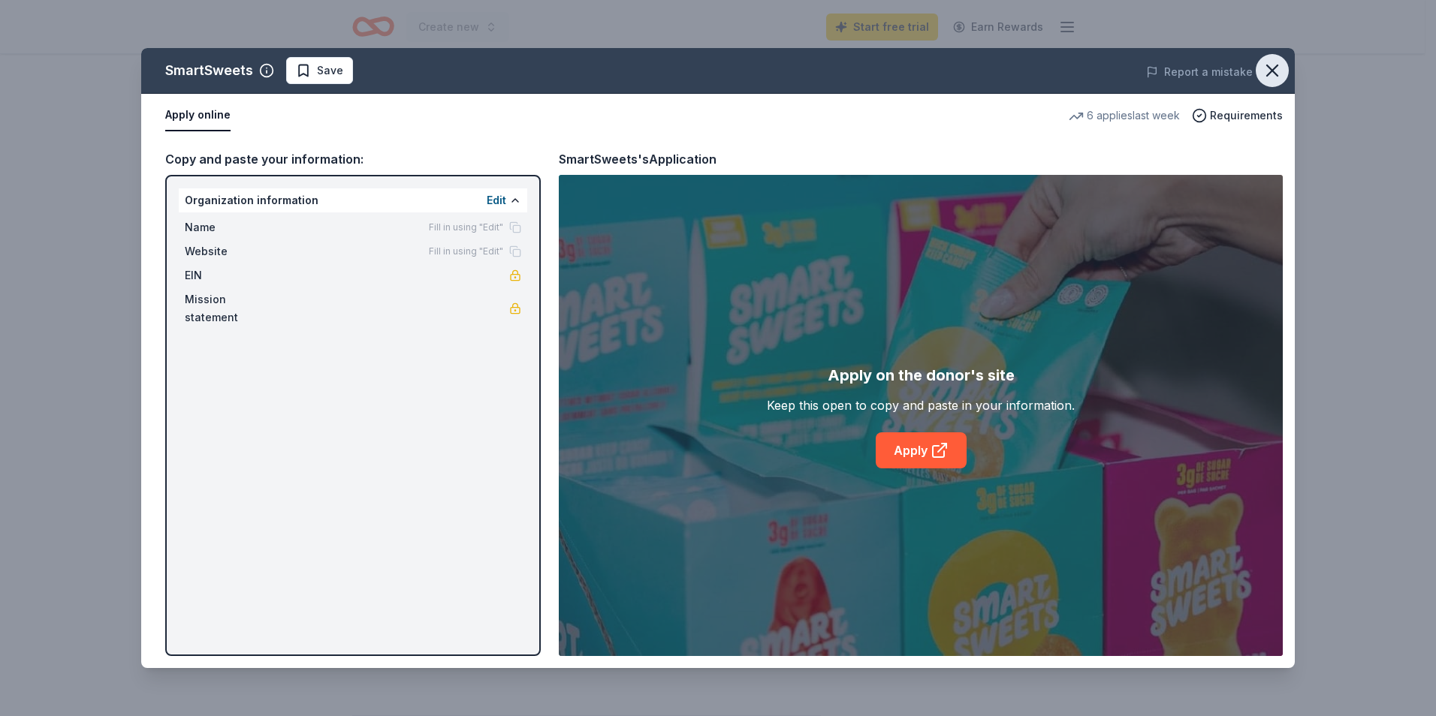
click at [1268, 63] on icon "button" at bounding box center [1272, 70] width 21 height 21
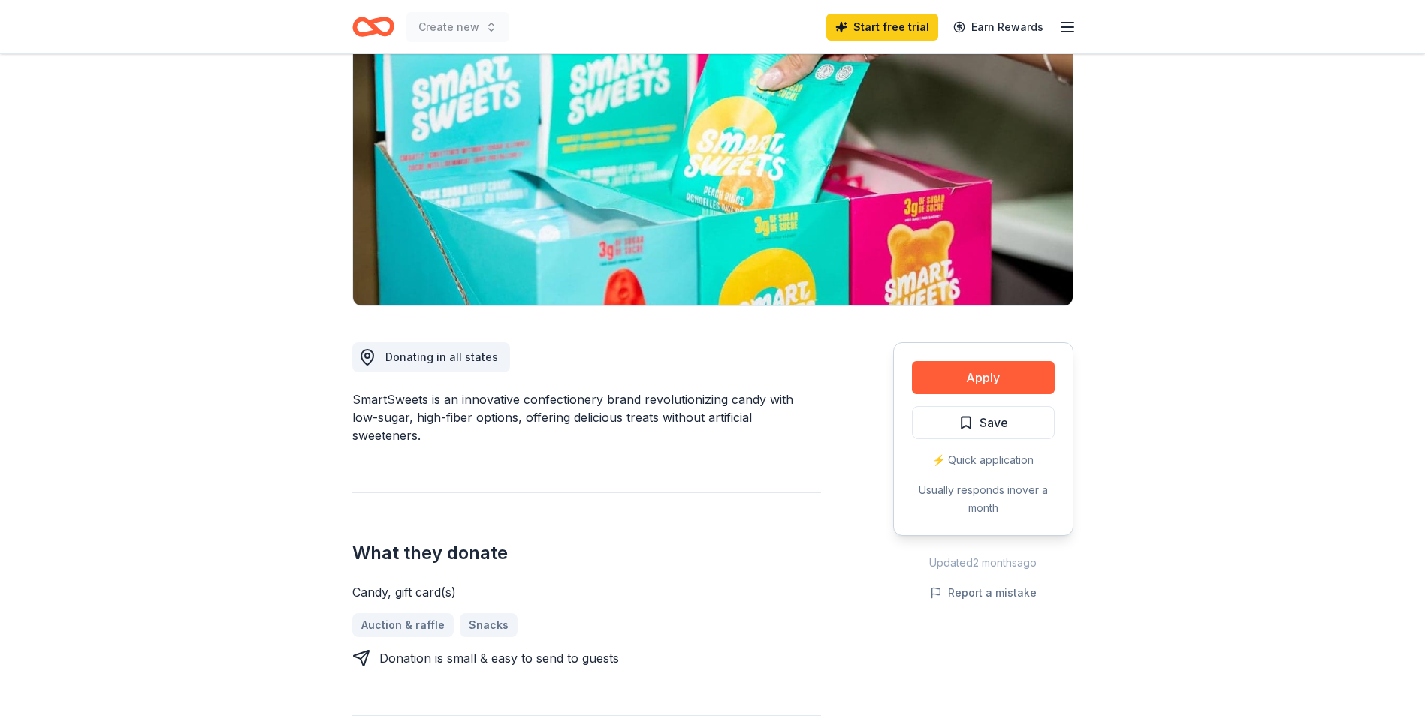
click at [989, 460] on div "⚡️ Quick application" at bounding box center [983, 460] width 143 height 18
click at [995, 367] on button "Apply" at bounding box center [983, 377] width 143 height 33
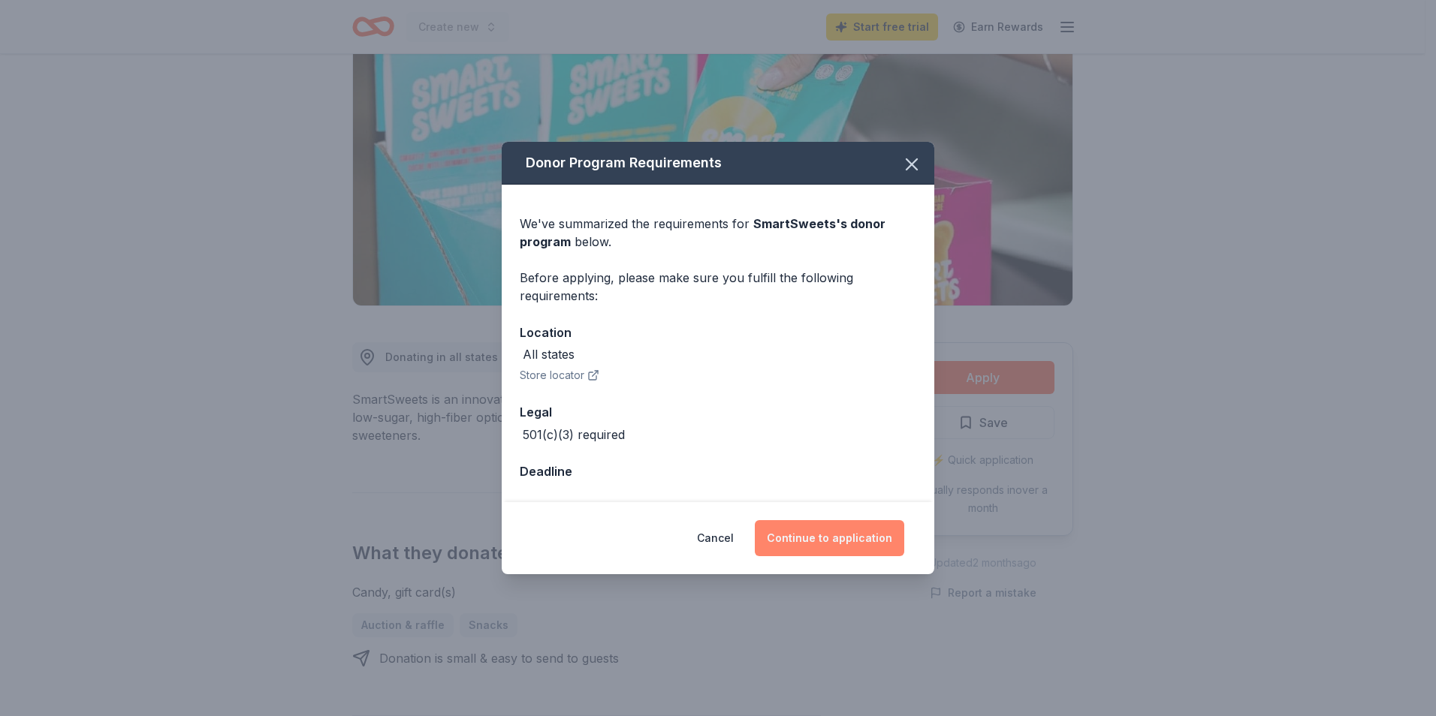
click at [866, 540] on button "Continue to application" at bounding box center [829, 538] width 149 height 36
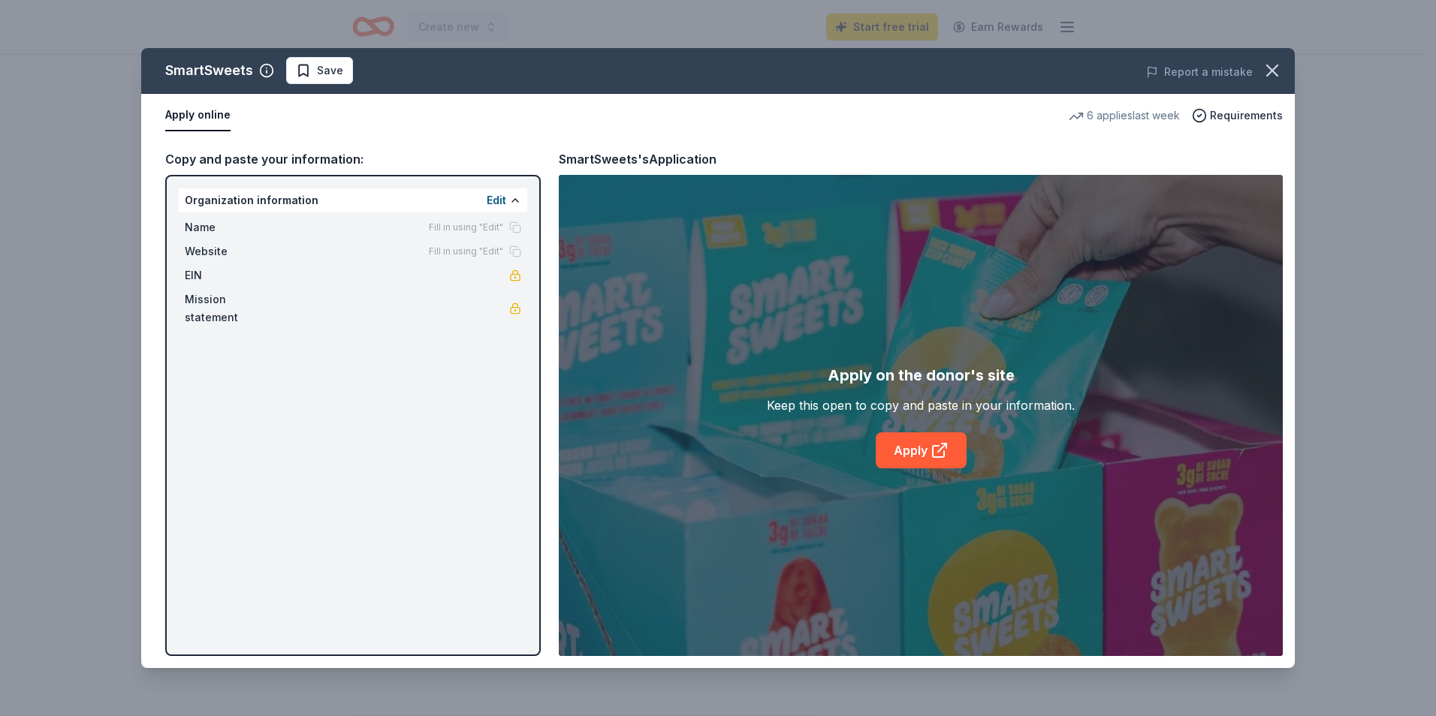
click at [264, 427] on div "SmartSweets Save Report a mistake Apply online 6 applies last week Requirements…" at bounding box center [717, 358] width 1153 height 620
click at [761, 457] on div "SmartSweets Save Report a mistake Apply online 6 applies last week Requirements…" at bounding box center [717, 358] width 1153 height 620
click at [889, 455] on div "SmartSweets Save Report a mistake Apply online 6 applies last week Requirements…" at bounding box center [717, 358] width 1153 height 620
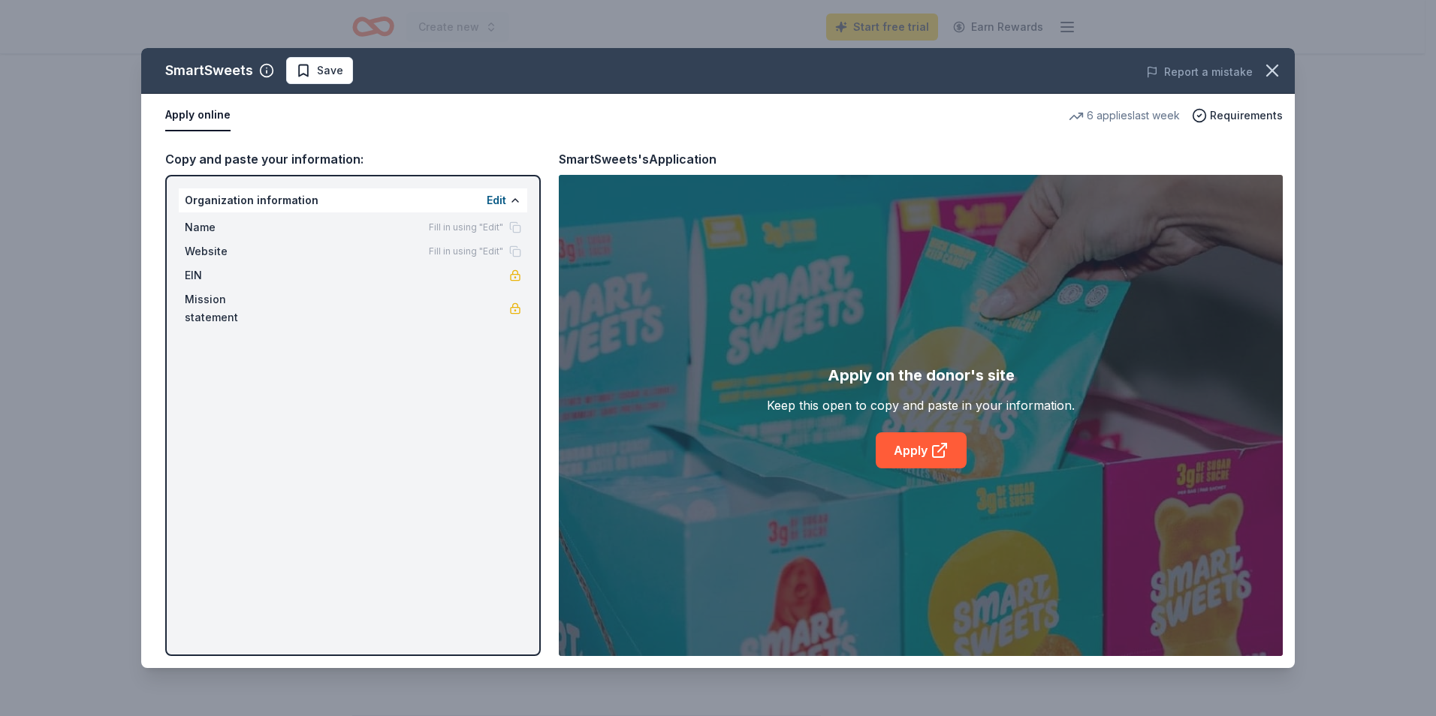
click at [927, 448] on div "SmartSweets Save Report a mistake Apply online 6 applies last week Requirements…" at bounding box center [717, 358] width 1153 height 620
click at [925, 446] on div "SmartSweets Save Report a mistake Apply online 6 applies last week Requirements…" at bounding box center [717, 358] width 1153 height 620
drag, startPoint x: 925, startPoint y: 446, endPoint x: 249, endPoint y: 299, distance: 692.4
click at [249, 304] on div "SmartSweets Save Report a mistake Apply online 6 applies last week Requirements…" at bounding box center [717, 358] width 1153 height 620
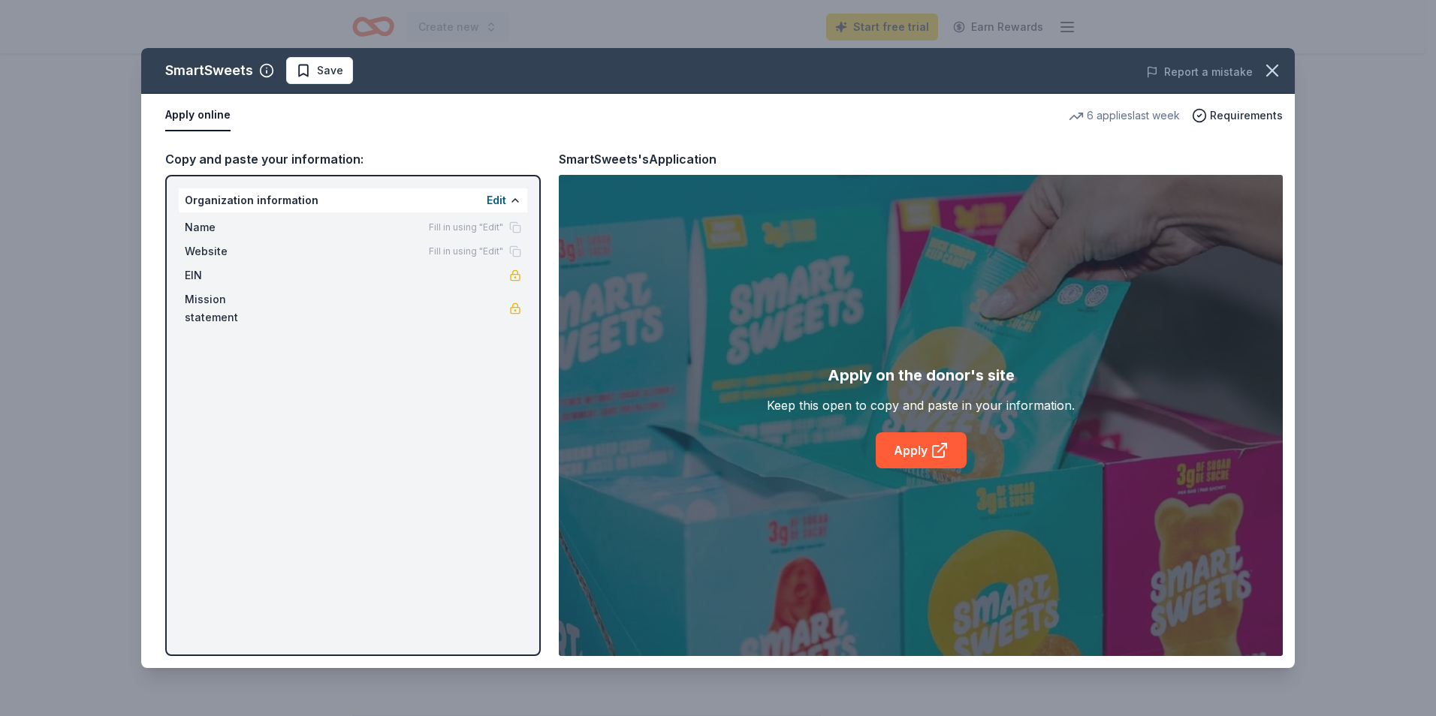
drag, startPoint x: 241, startPoint y: 261, endPoint x: 251, endPoint y: 245, distance: 18.5
click at [243, 255] on div "SmartSweets Save Report a mistake Apply online 6 applies last week Requirements…" at bounding box center [717, 358] width 1153 height 620
drag, startPoint x: 337, startPoint y: 230, endPoint x: 384, endPoint y: 231, distance: 47.3
click at [361, 231] on div "SmartSweets Save Report a mistake Apply online 6 applies last week Requirements…" at bounding box center [717, 358] width 1153 height 620
click at [500, 201] on div "SmartSweets Save Report a mistake Apply online 6 applies last week Requirements…" at bounding box center [717, 358] width 1153 height 620
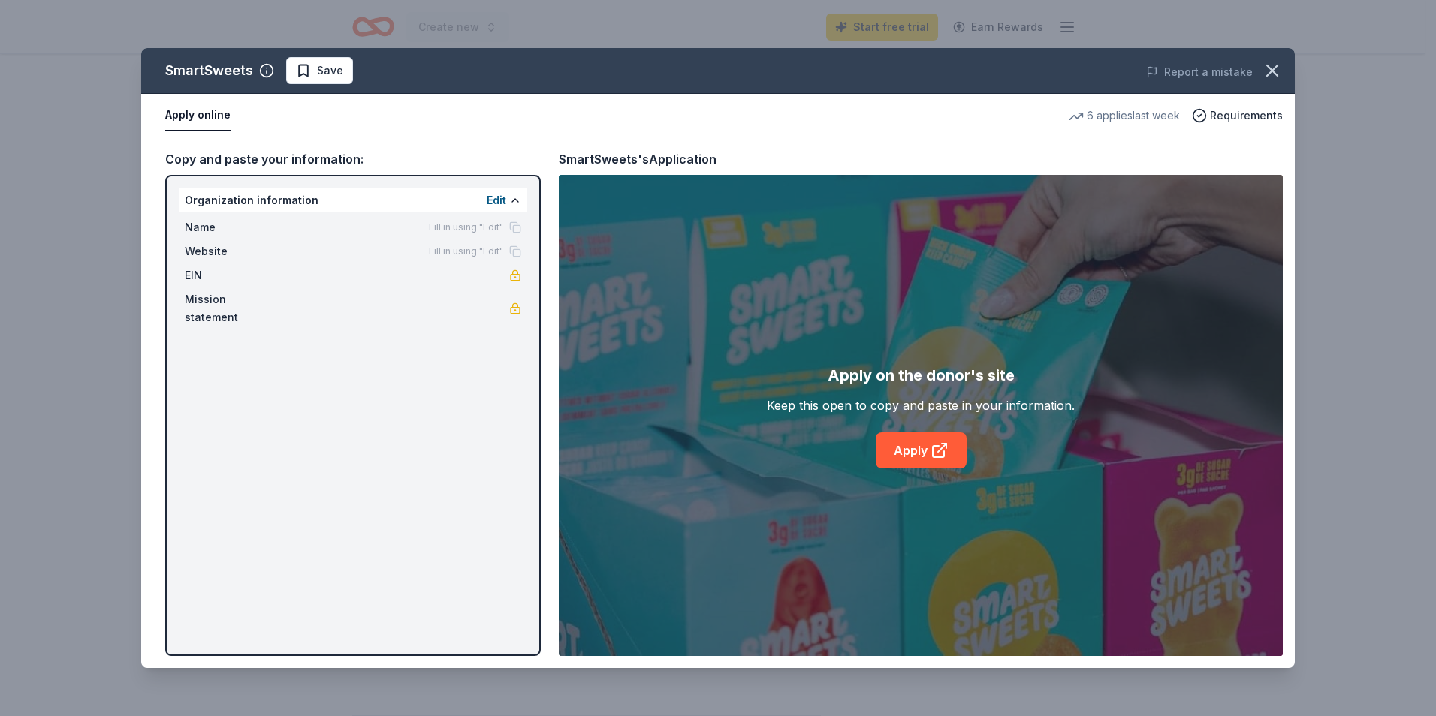
click at [500, 201] on div "SmartSweets Save Report a mistake Apply online 6 applies last week Requirements…" at bounding box center [717, 358] width 1153 height 620
click at [513, 197] on div "SmartSweets Save Report a mistake Apply online 6 applies last week Requirements…" at bounding box center [717, 358] width 1153 height 620
click at [318, 73] on div "SmartSweets Save Report a mistake Apply online 6 applies last week Requirements…" at bounding box center [717, 358] width 1153 height 620
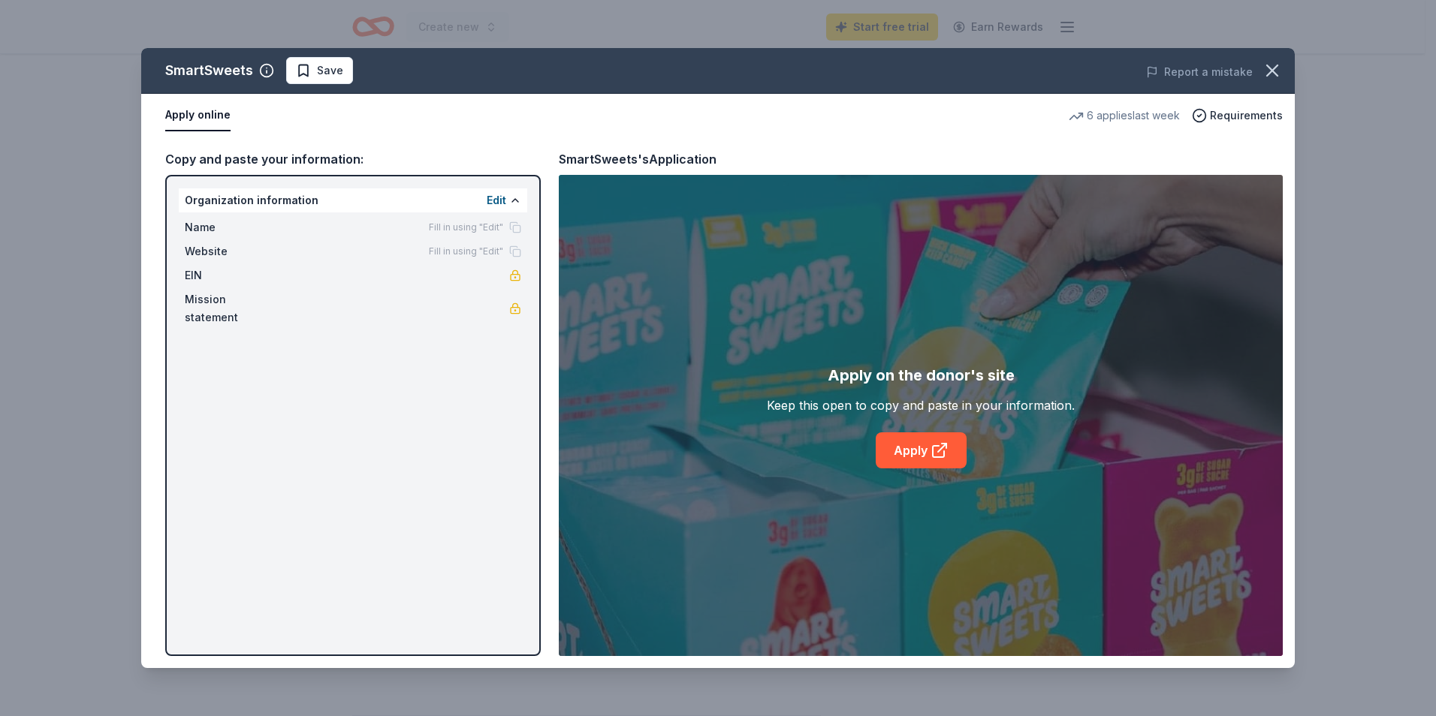
click at [267, 72] on div "SmartSweets Save Report a mistake Apply online 6 applies last week Requirements…" at bounding box center [717, 358] width 1153 height 620
click at [1280, 73] on icon "button" at bounding box center [1272, 70] width 21 height 21
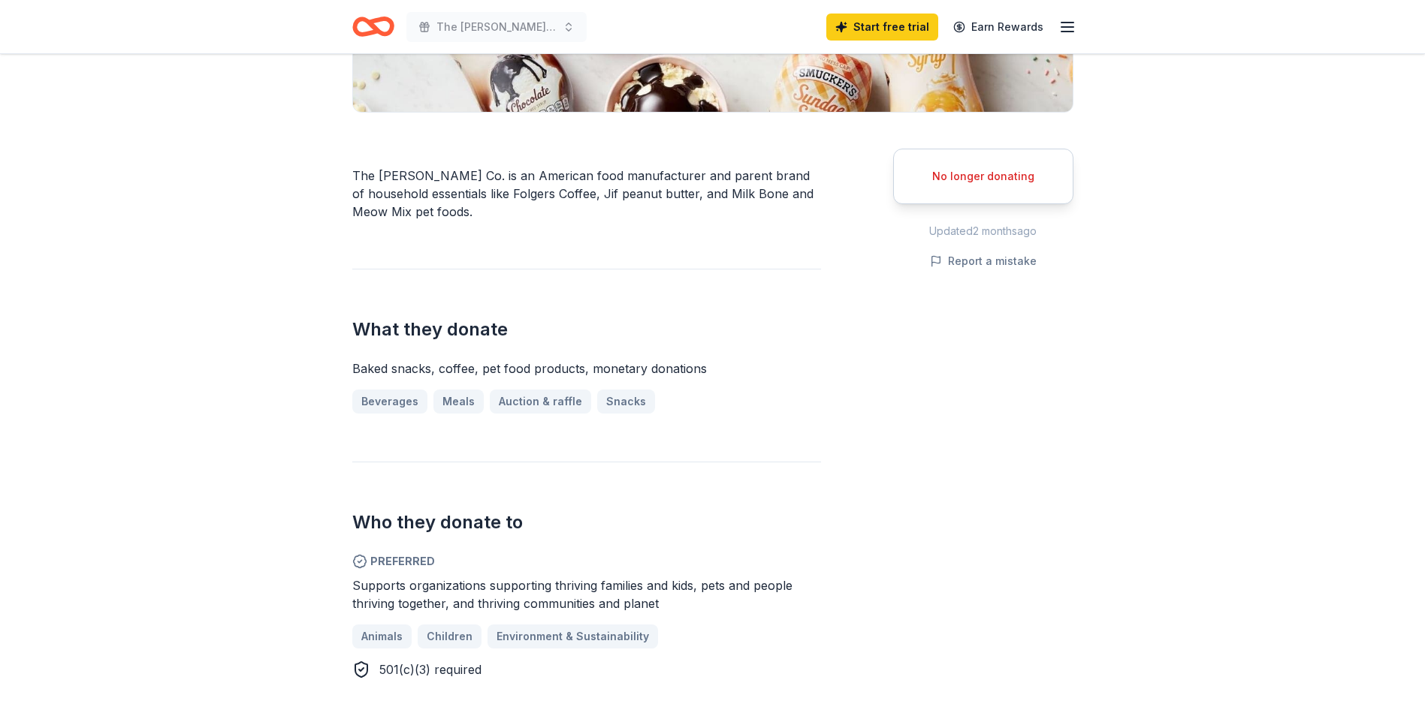
scroll to position [601, 0]
